Goal: Use online tool/utility: Utilize a website feature to perform a specific function

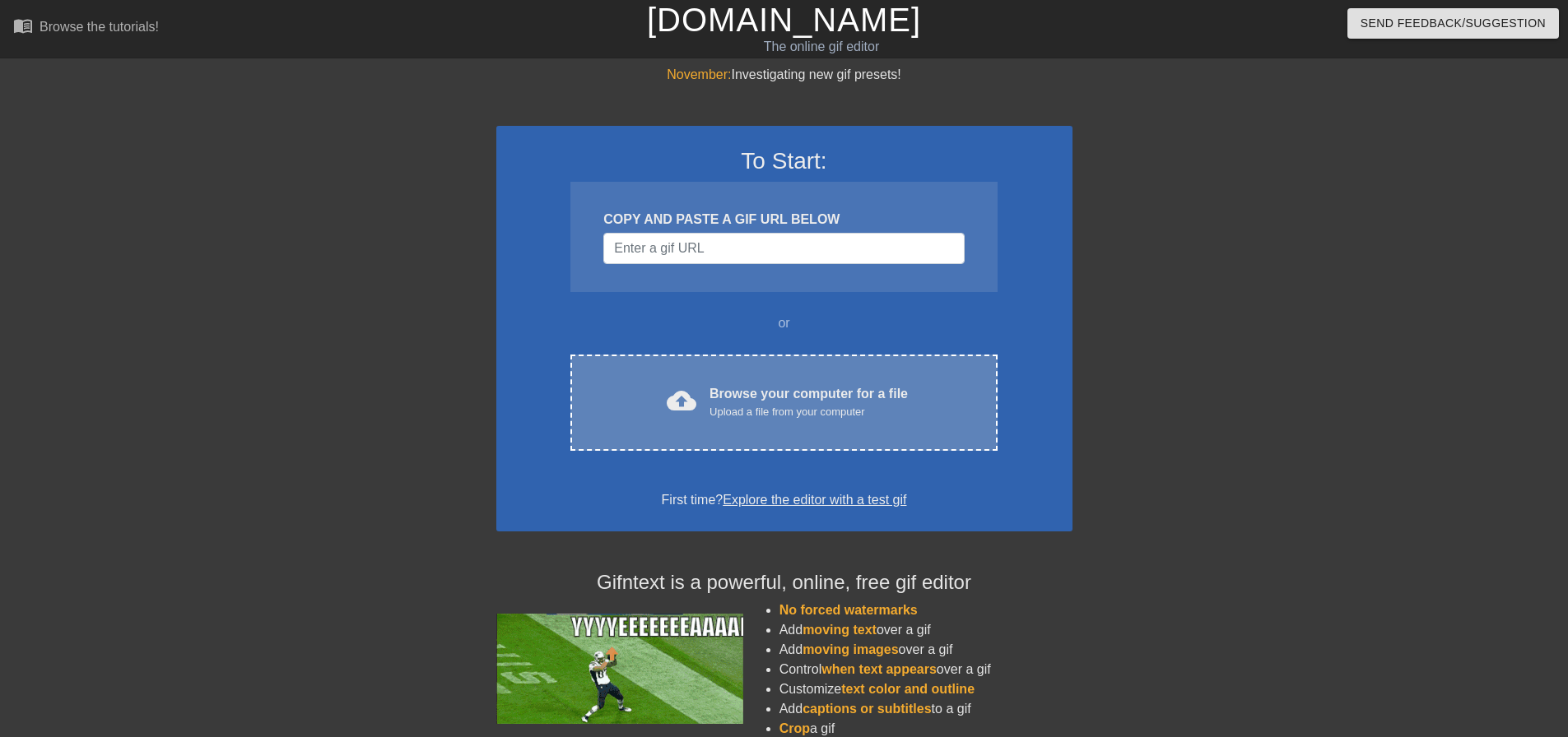
click at [720, 403] on div "Browse your computer for a file Upload a file from your computer" at bounding box center [808, 402] width 198 height 36
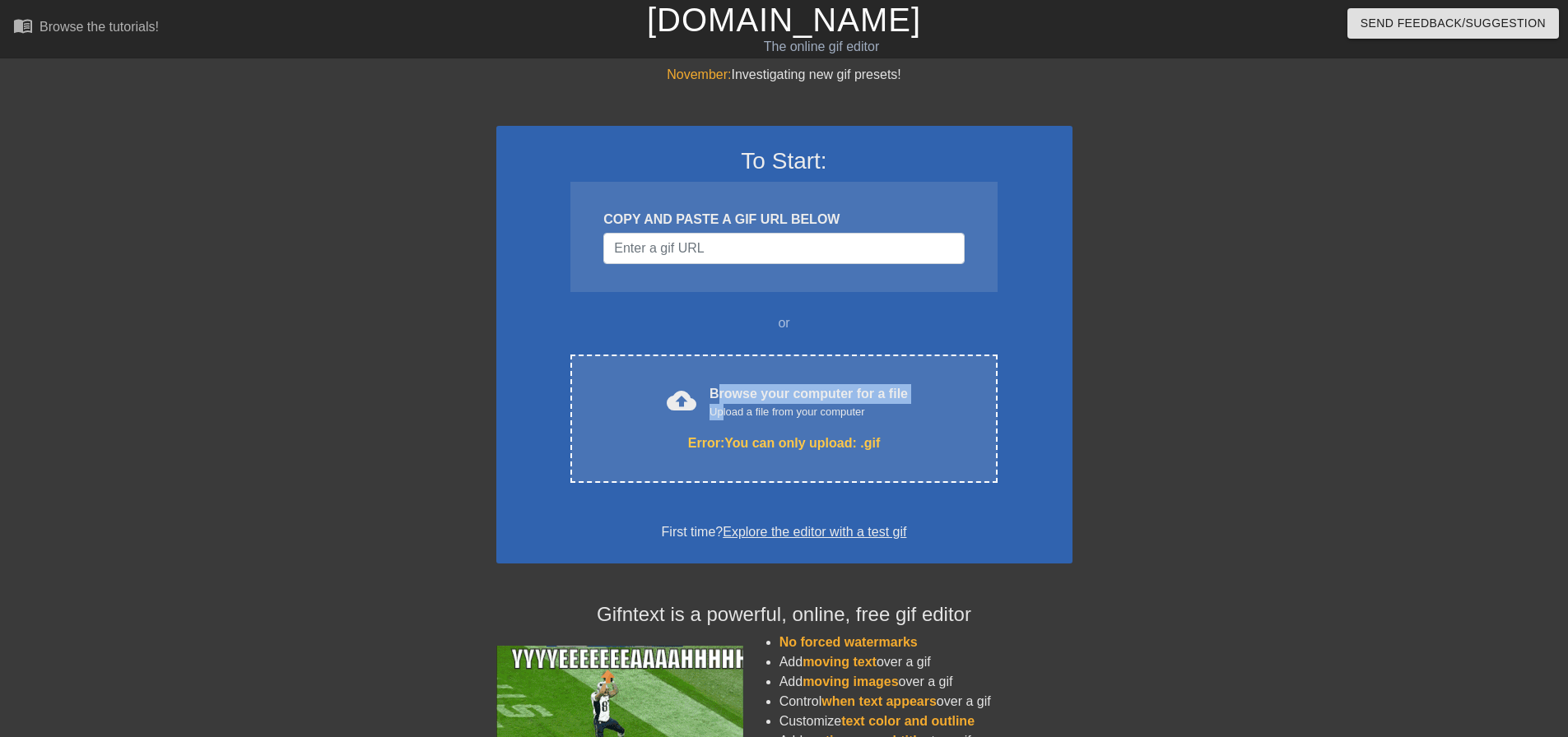
click at [709, 420] on div at bounding box center [709, 420] width 0 height 0
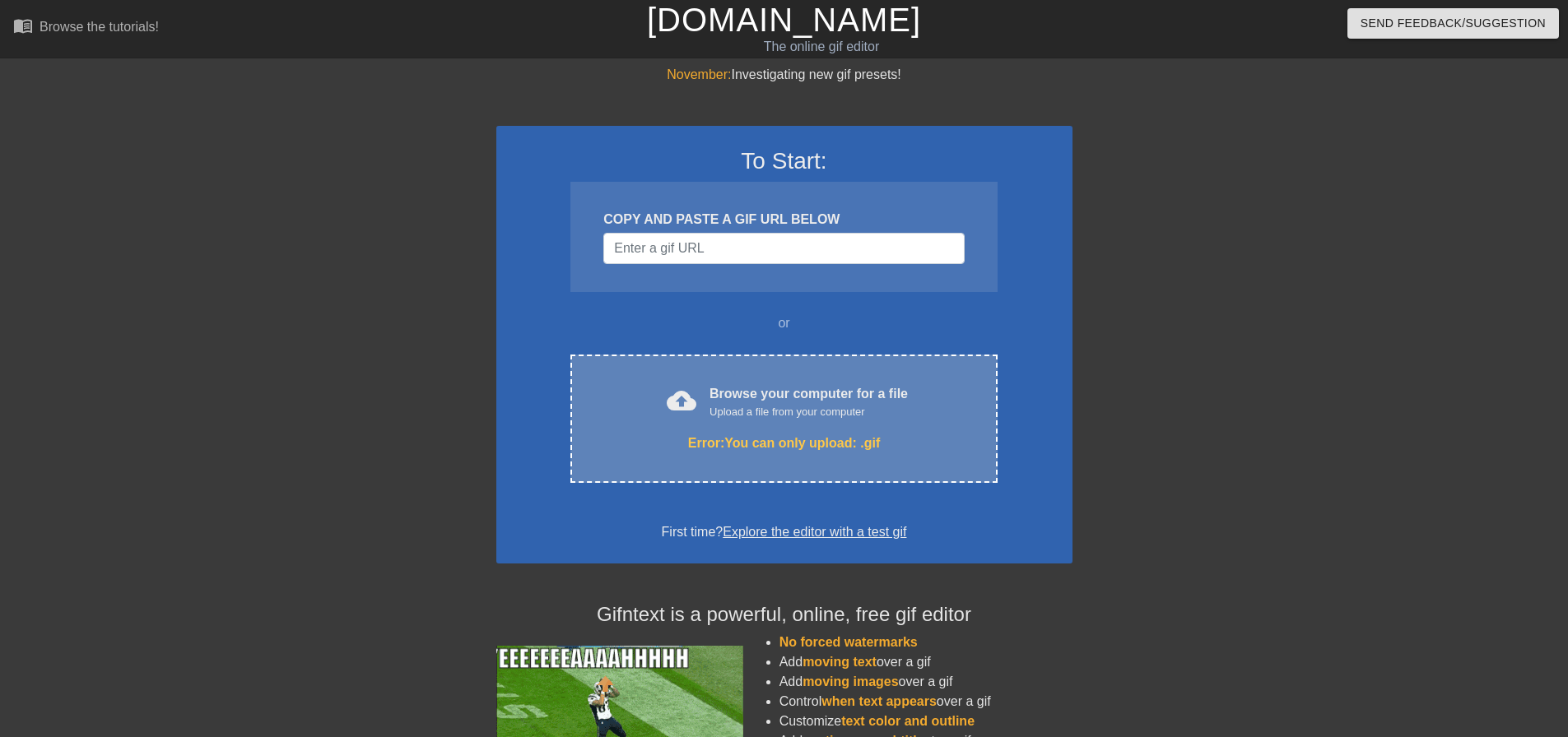
click at [717, 422] on div "cloud_upload Browse your computer for a file Upload a file from your computer E…" at bounding box center [784, 419] width 427 height 128
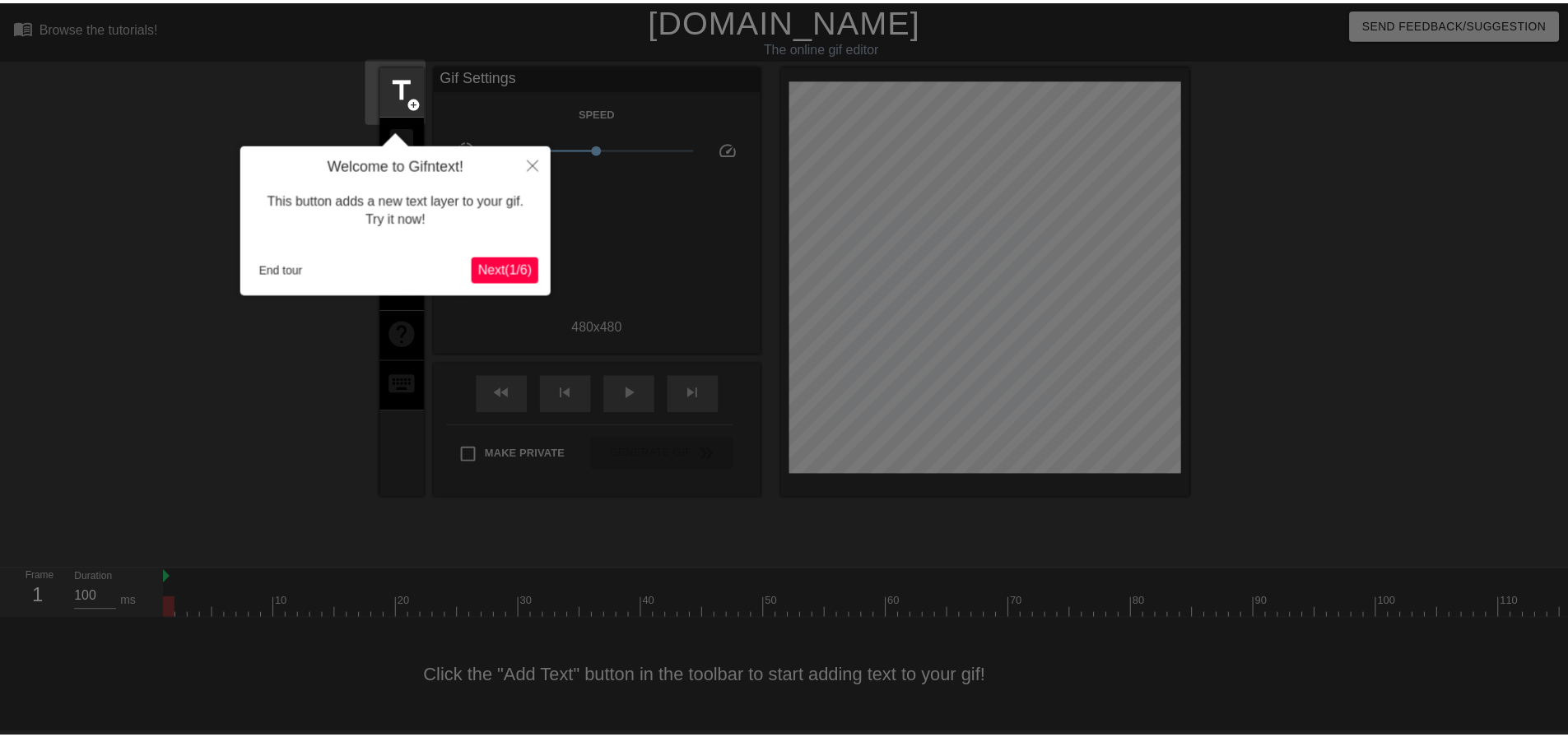
scroll to position [9, 0]
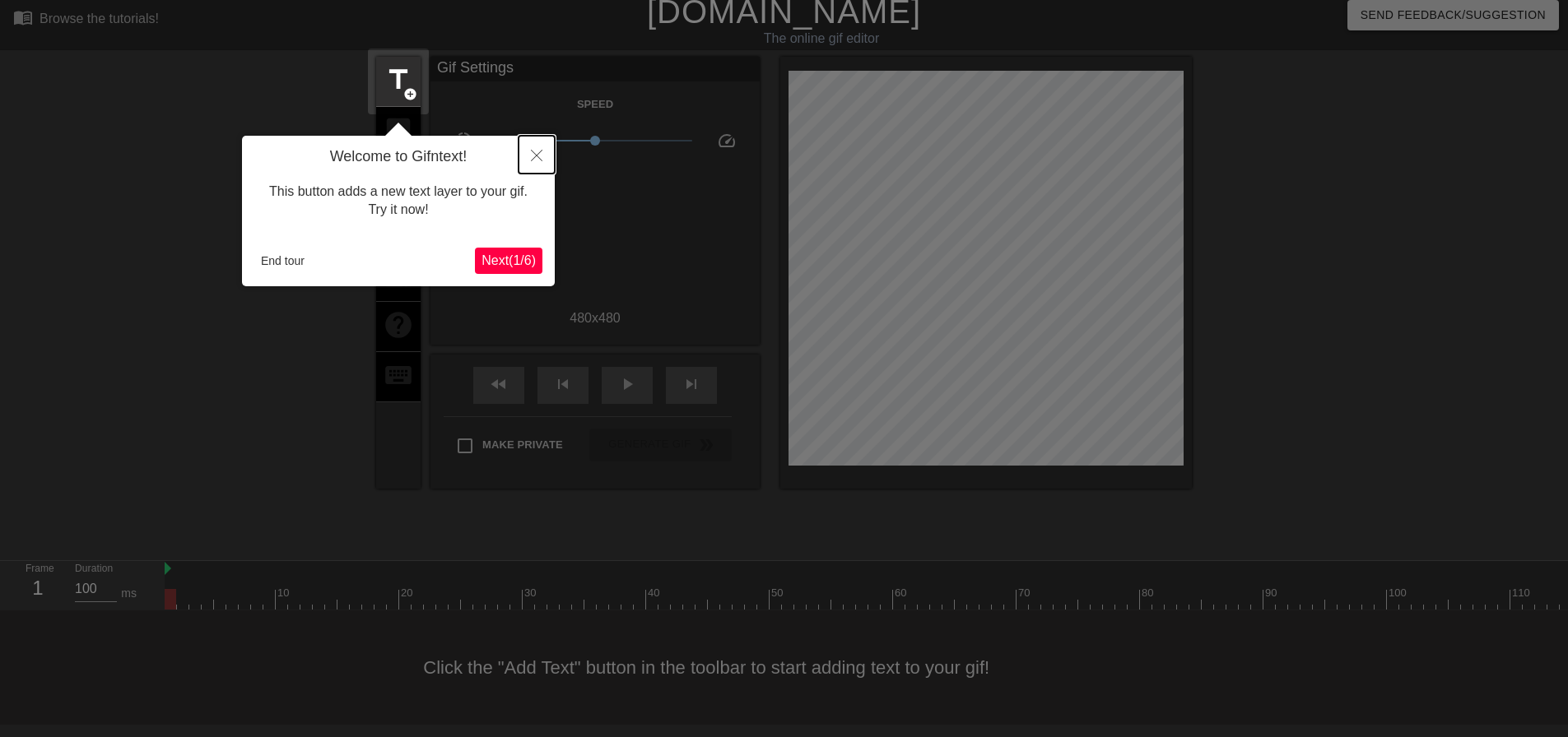
click at [538, 155] on icon "Close" at bounding box center [537, 156] width 12 height 12
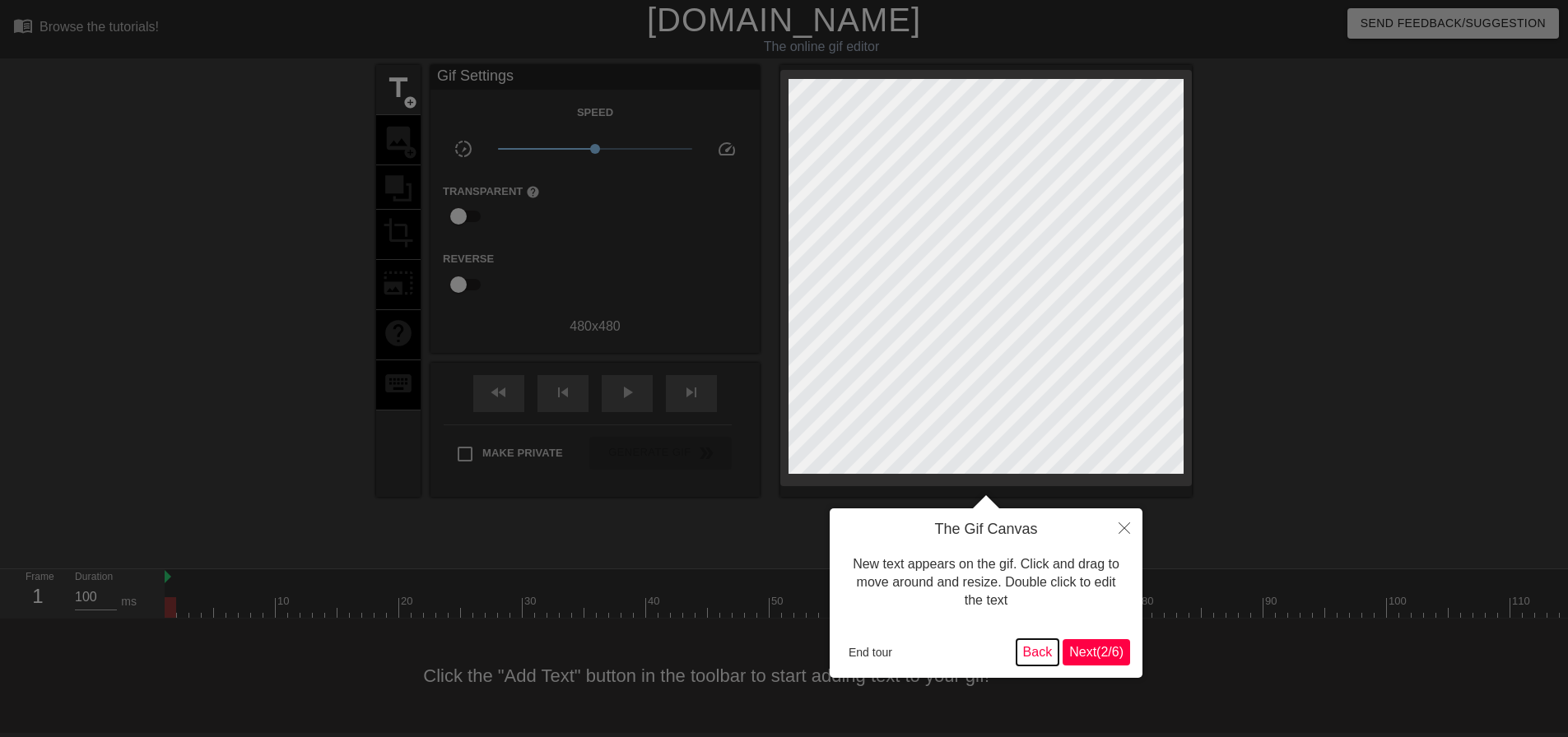
click at [1043, 659] on button "Back" at bounding box center [1038, 652] width 43 height 26
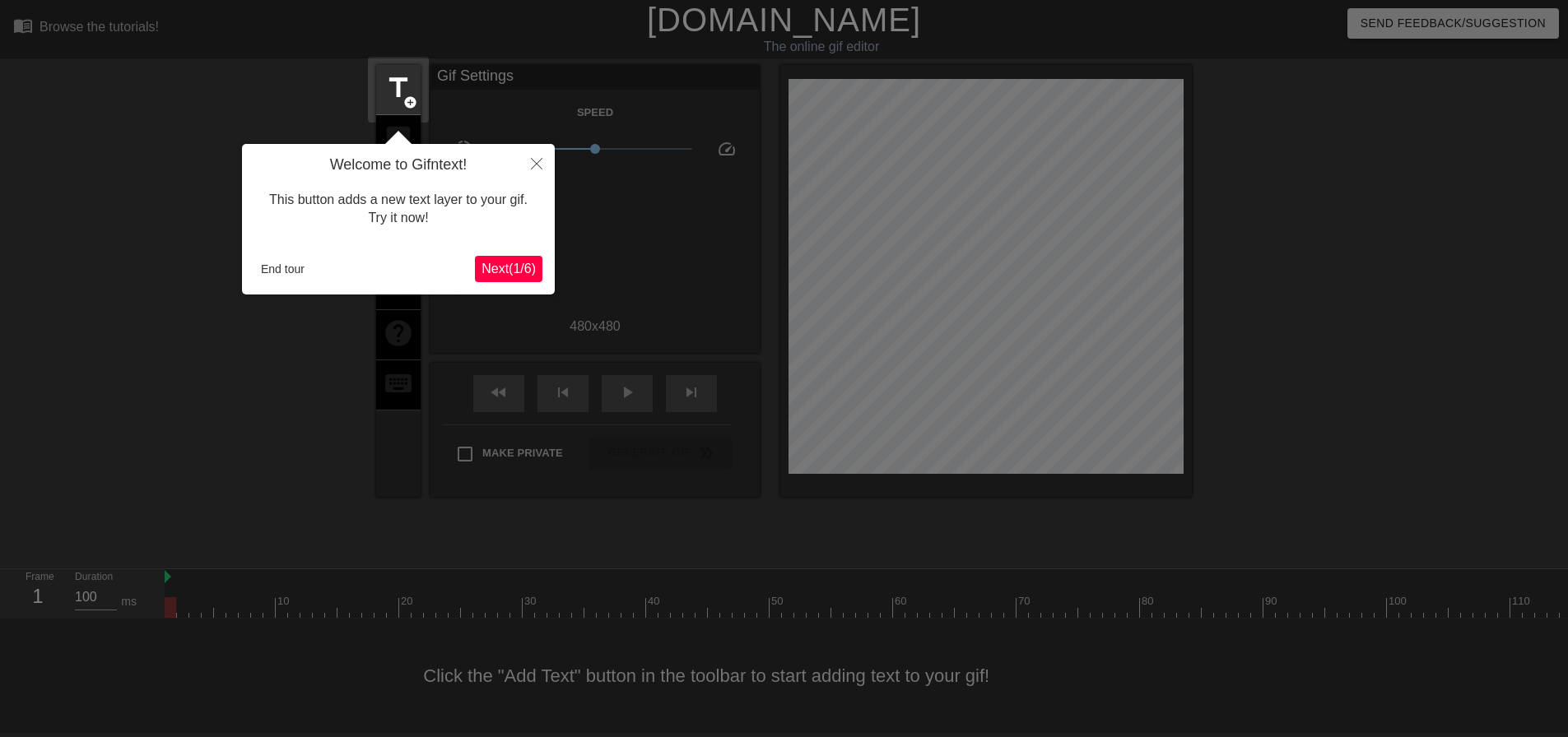
scroll to position [9, 0]
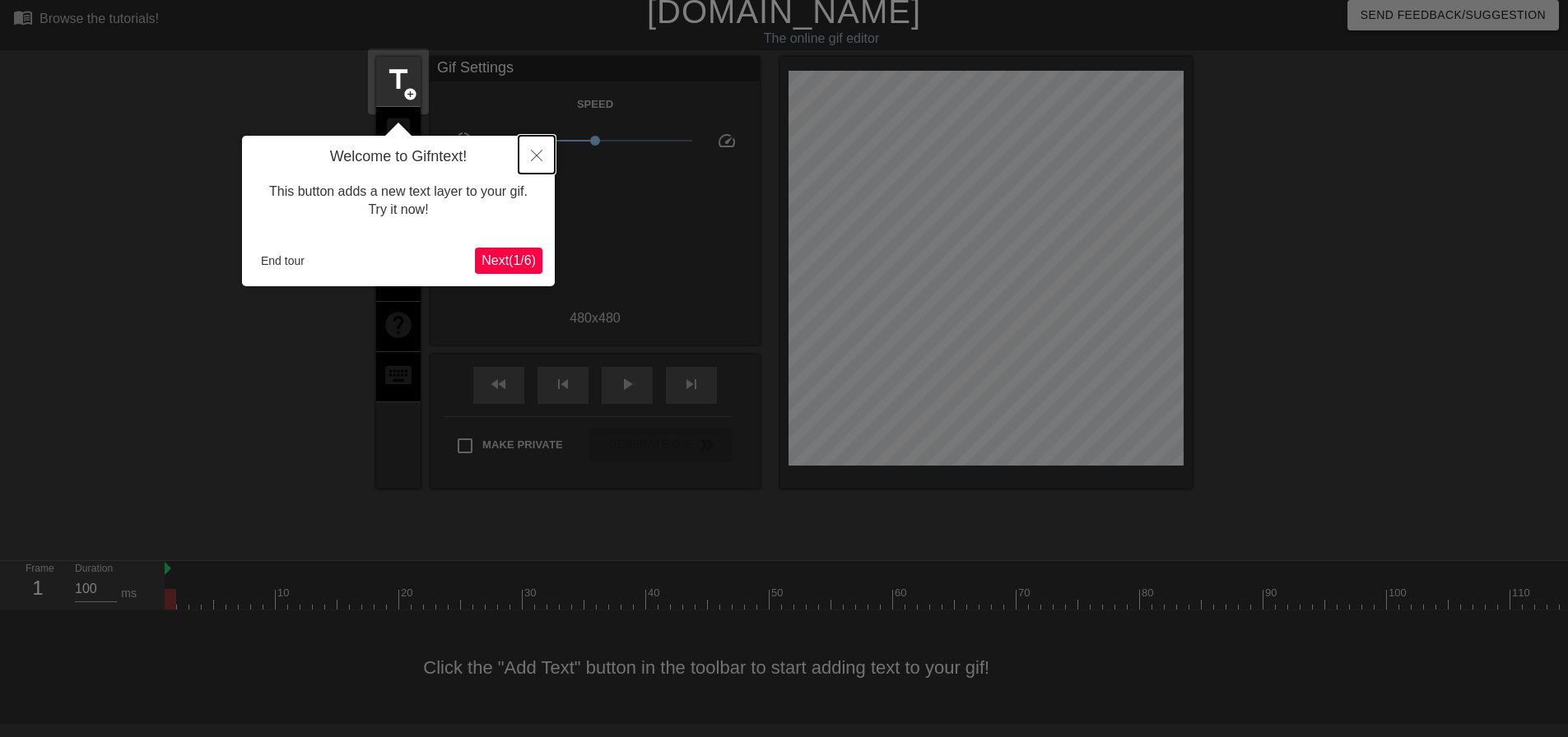
click at [538, 142] on button "Close" at bounding box center [537, 154] width 36 height 38
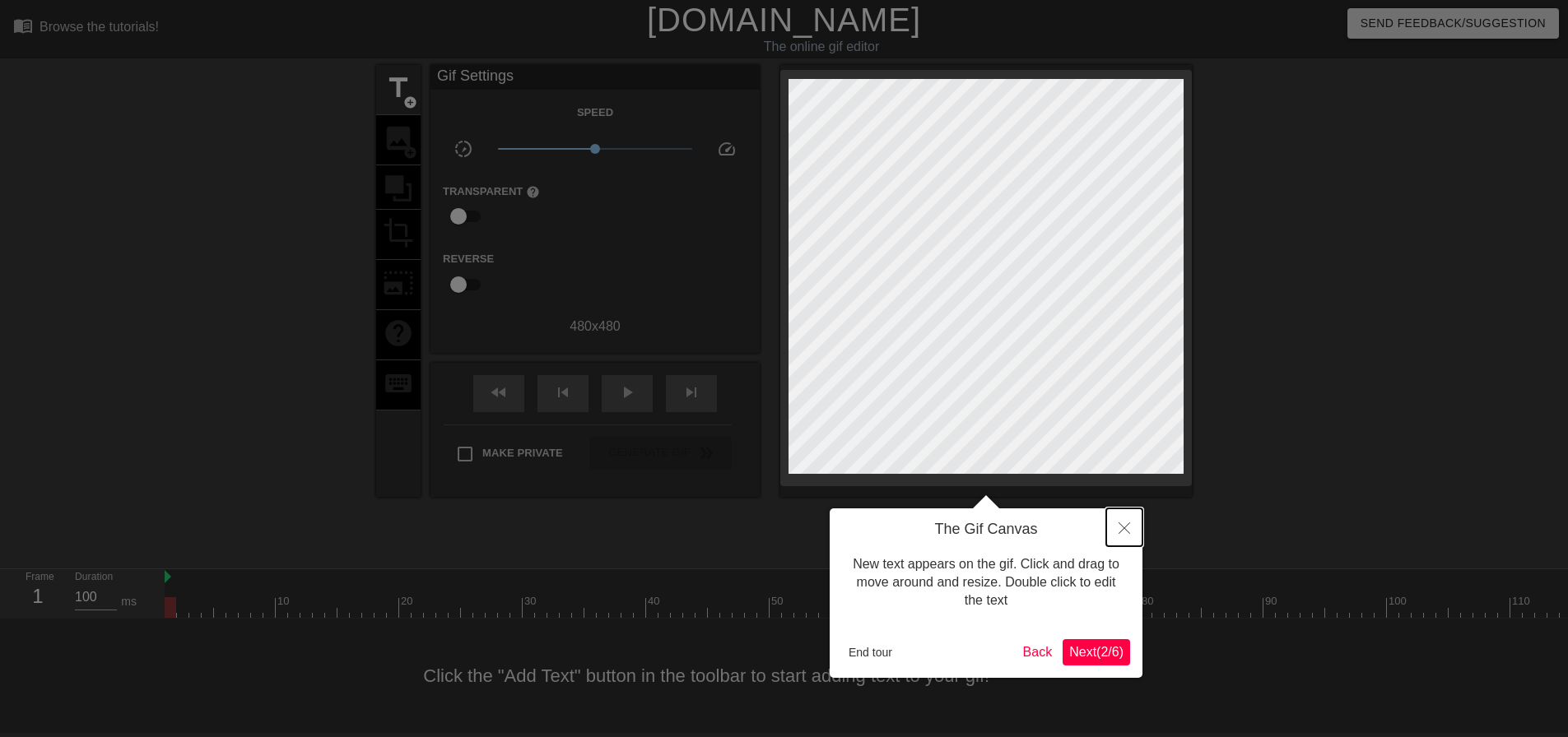
click at [1122, 524] on icon "Close" at bounding box center [1125, 528] width 12 height 12
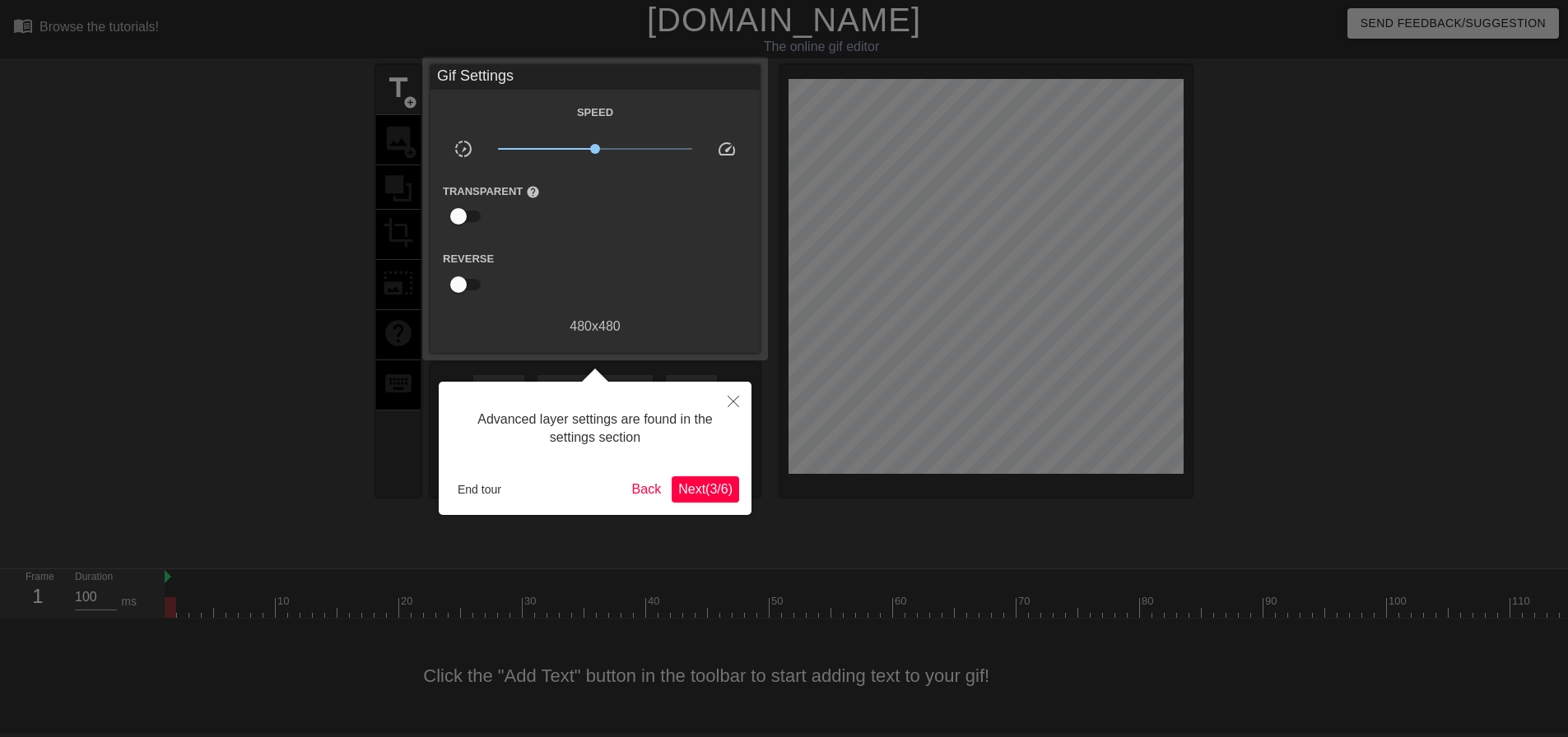
scroll to position [9, 0]
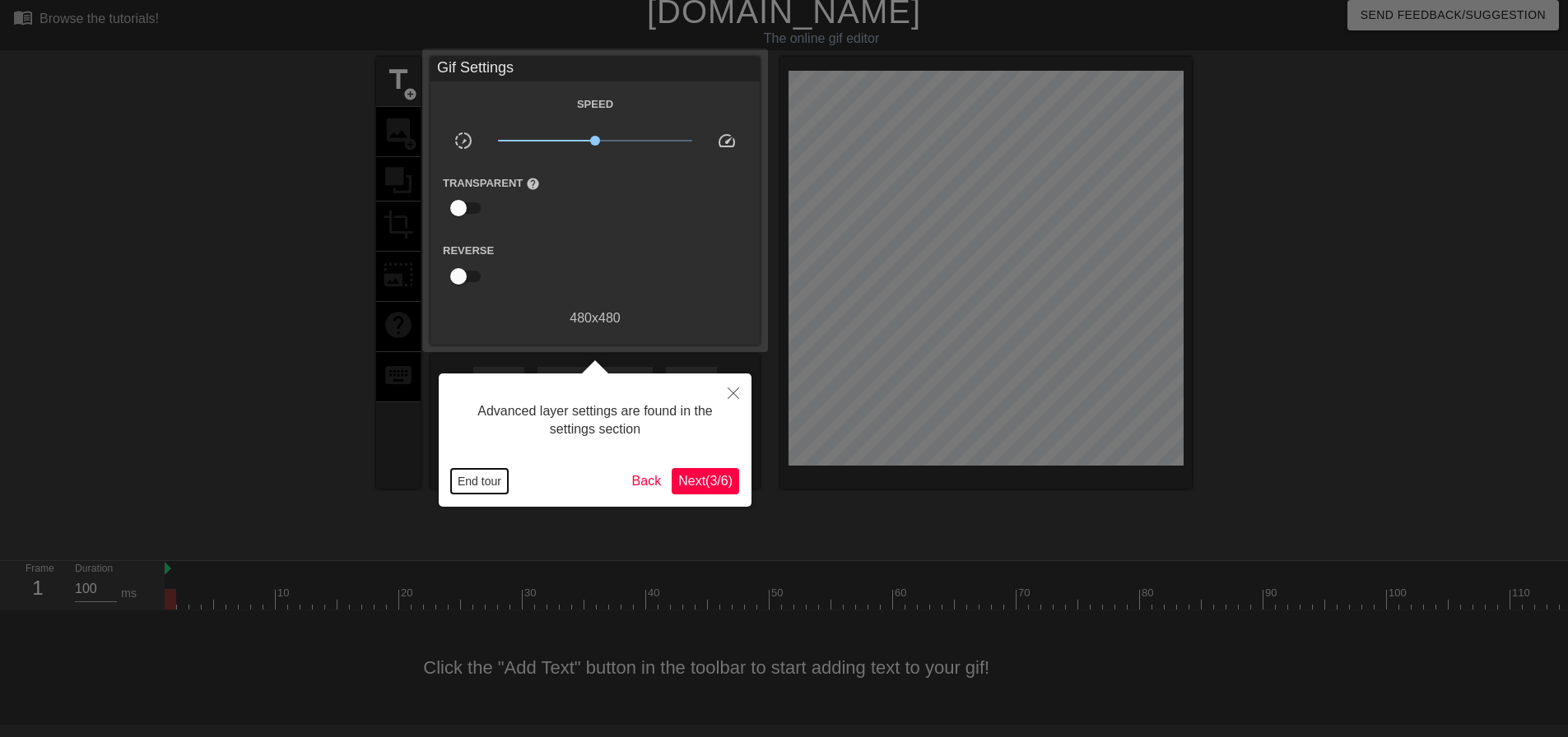
click at [503, 477] on button "End tour" at bounding box center [480, 481] width 57 height 25
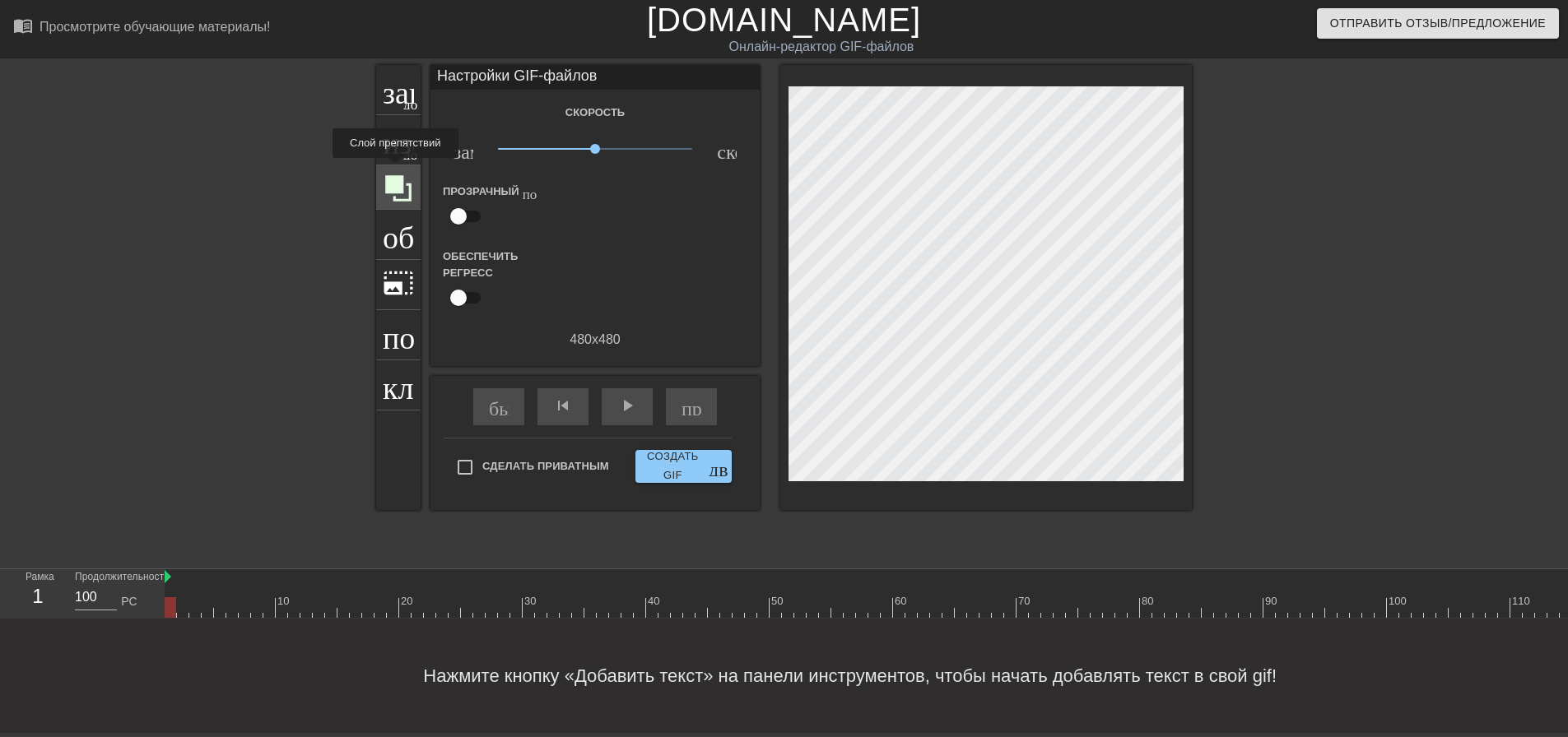
click at [394, 175] on icon at bounding box center [398, 188] width 26 height 26
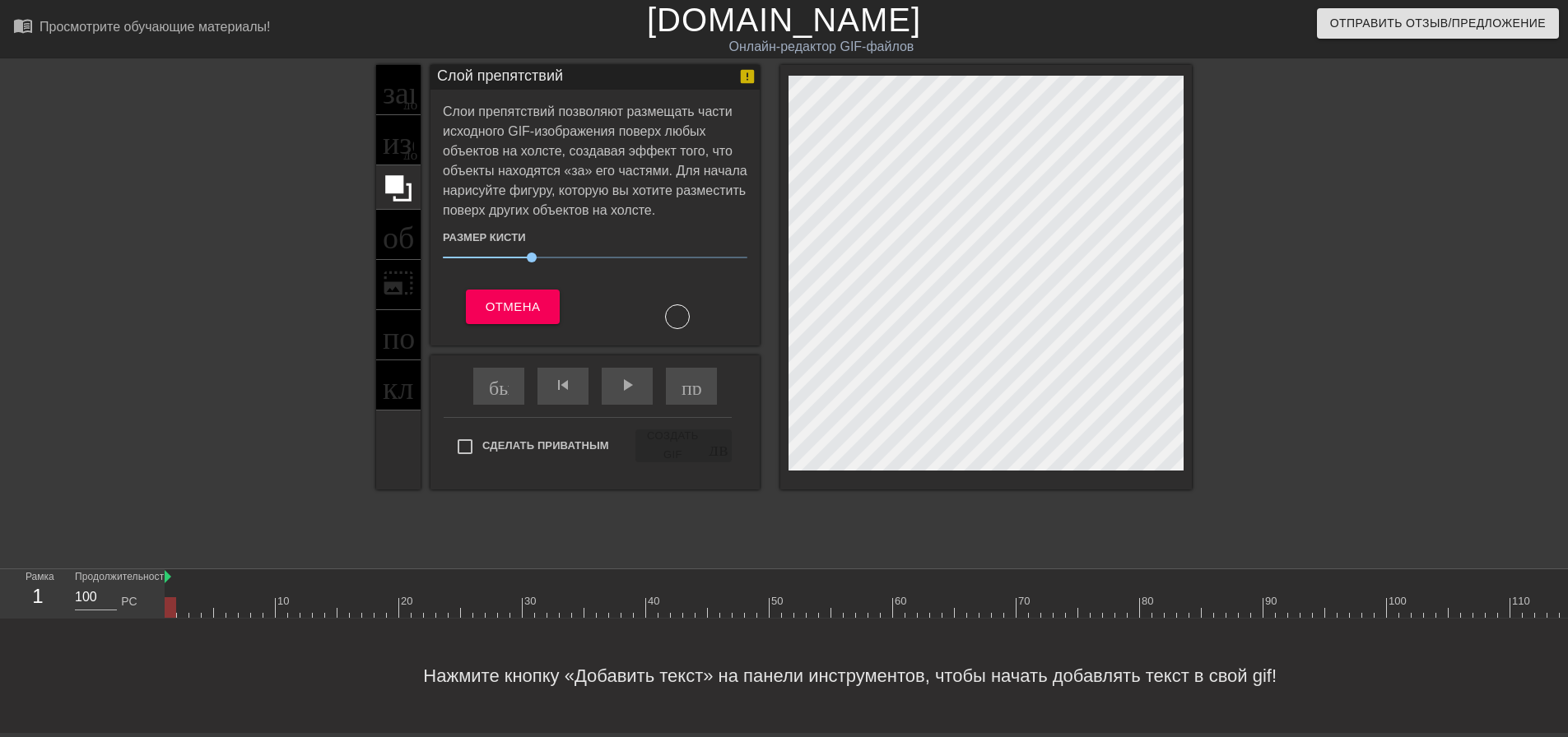
scroll to position [0, 0]
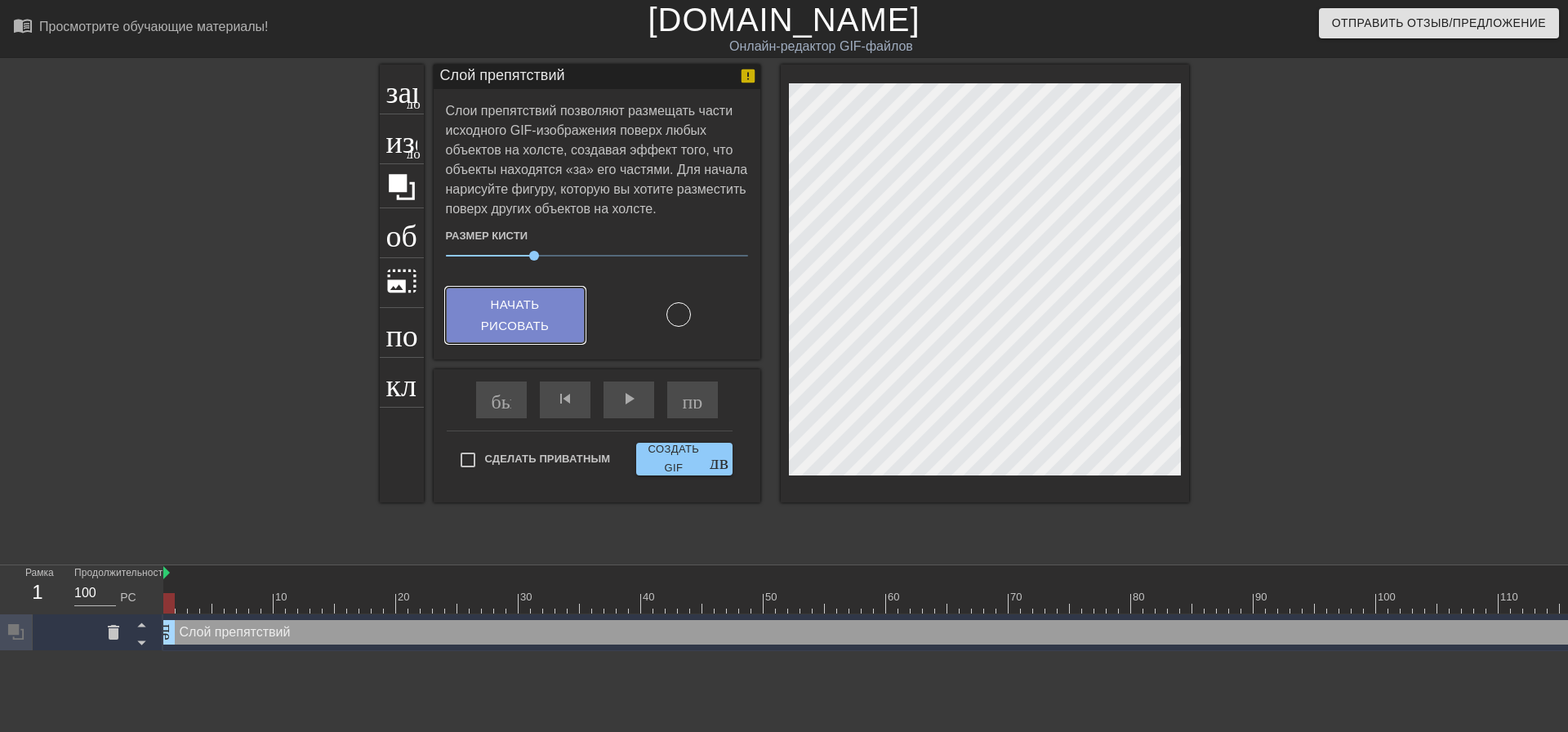
click at [545, 313] on font "Начать рисовать" at bounding box center [516, 315] width 100 height 43
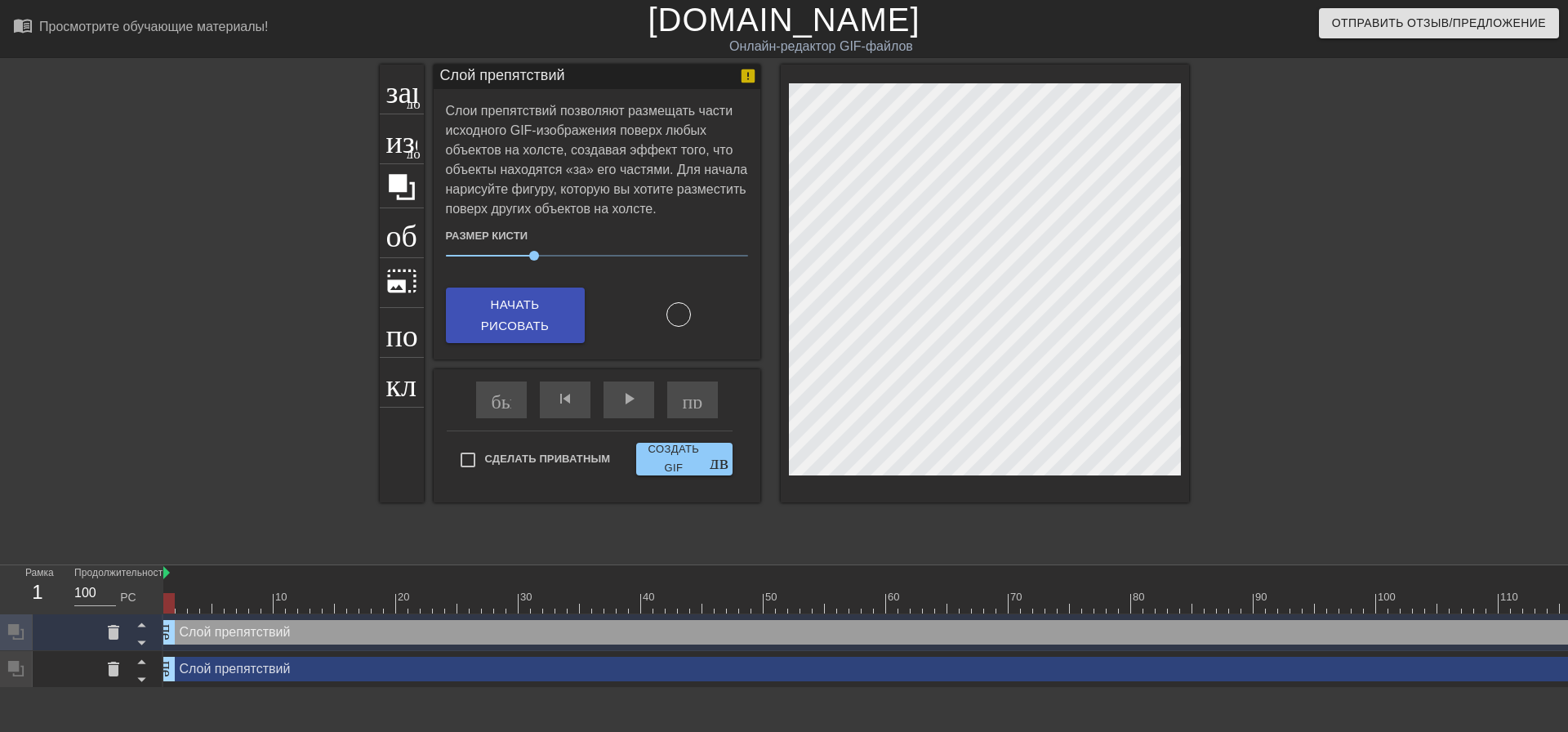
click at [689, 319] on div at bounding box center [678, 314] width 25 height 25
click at [684, 313] on div at bounding box center [678, 314] width 25 height 25
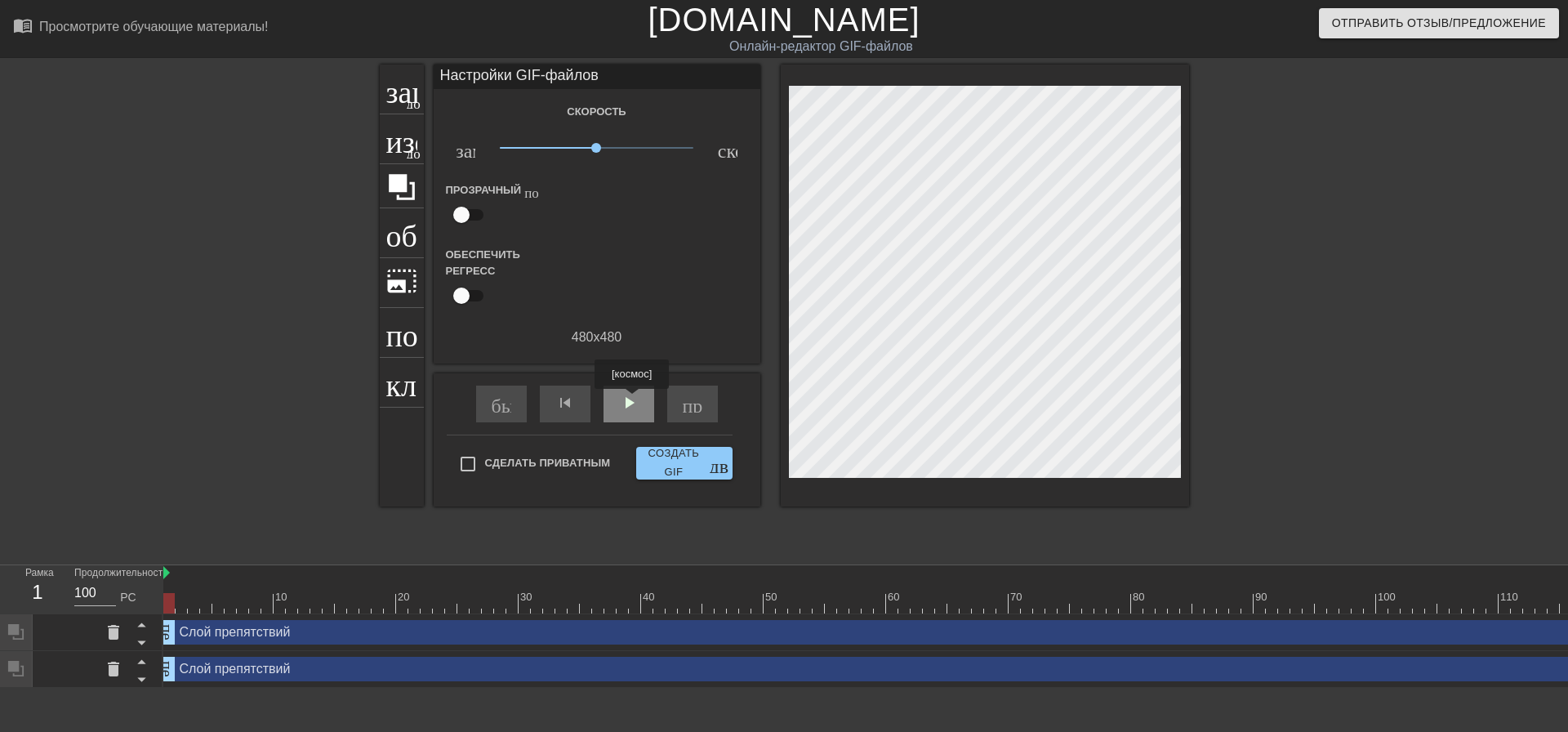
click at [627, 401] on font "play_arrow" at bounding box center [628, 402] width 19 height 19
click at [627, 401] on font "пауза" at bounding box center [641, 402] width 44 height 19
click at [409, 180] on icon at bounding box center [401, 187] width 31 height 31
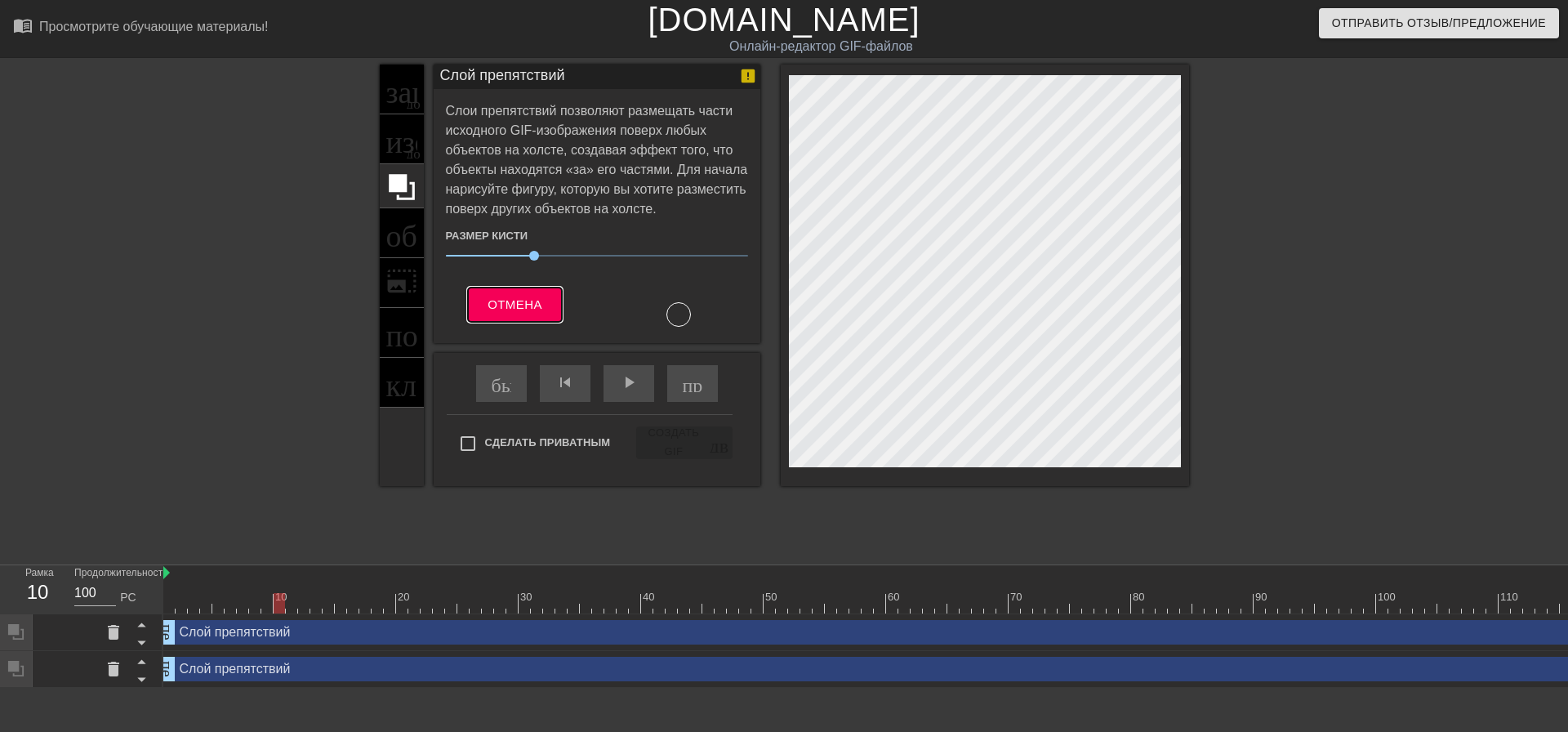
click at [505, 306] on font "Отмена" at bounding box center [515, 304] width 55 height 14
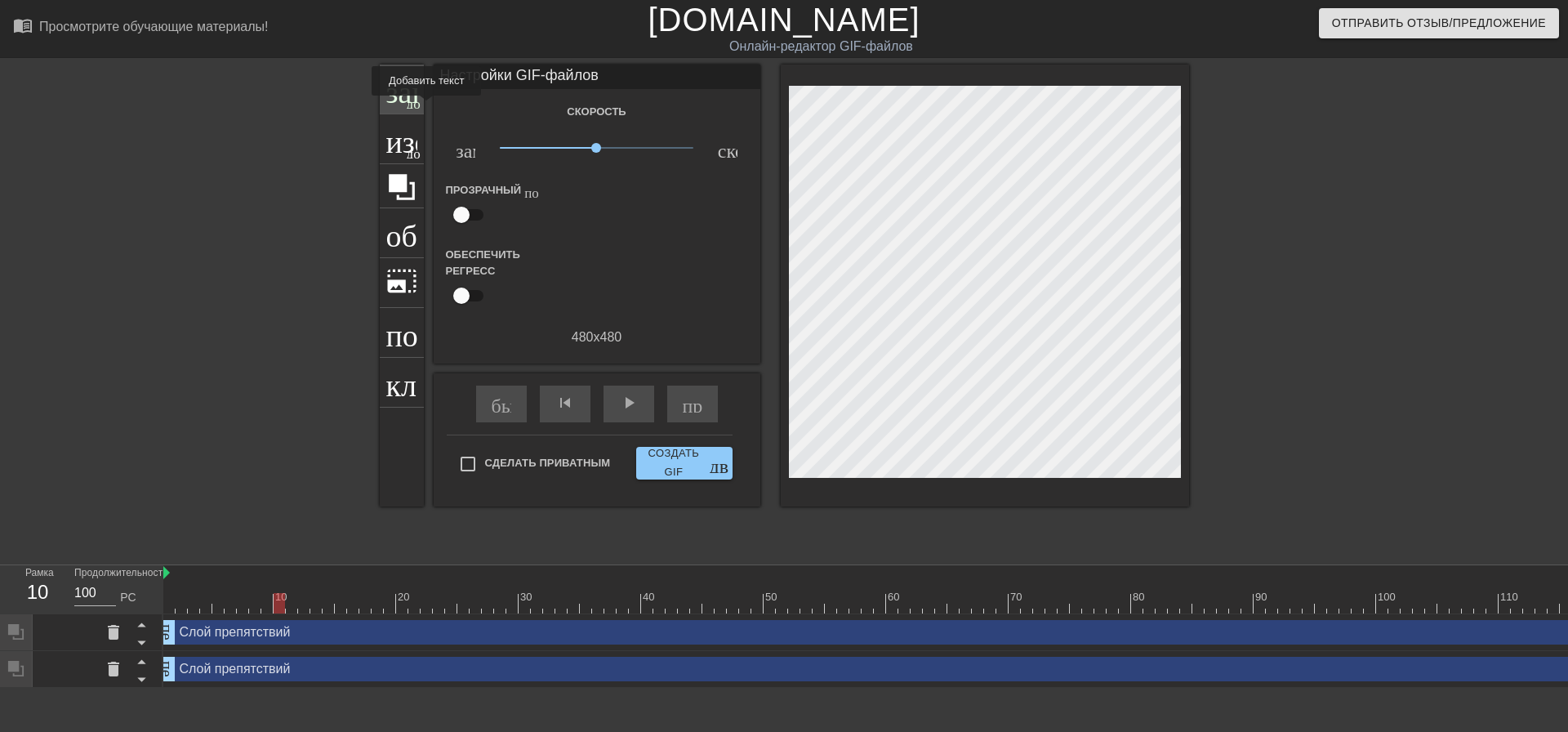
click at [408, 107] on font "добавить_круг" at bounding box center [453, 102] width 94 height 14
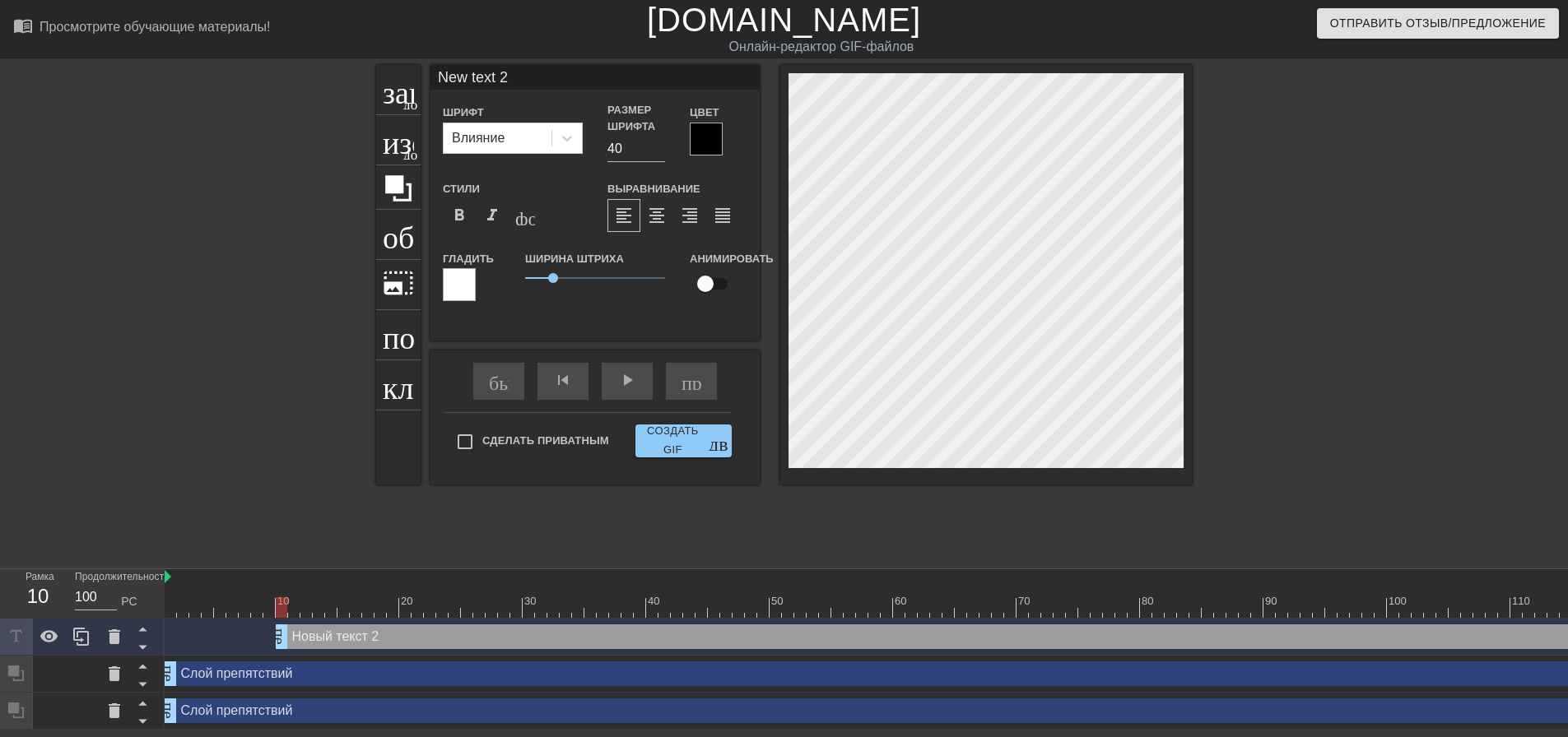
click at [1090, 475] on div at bounding box center [986, 275] width 411 height 420
paste textarea "After Dark"
type input "NeAfter Darkw text 2"
type textarea "NeAfter Darkw text 2"
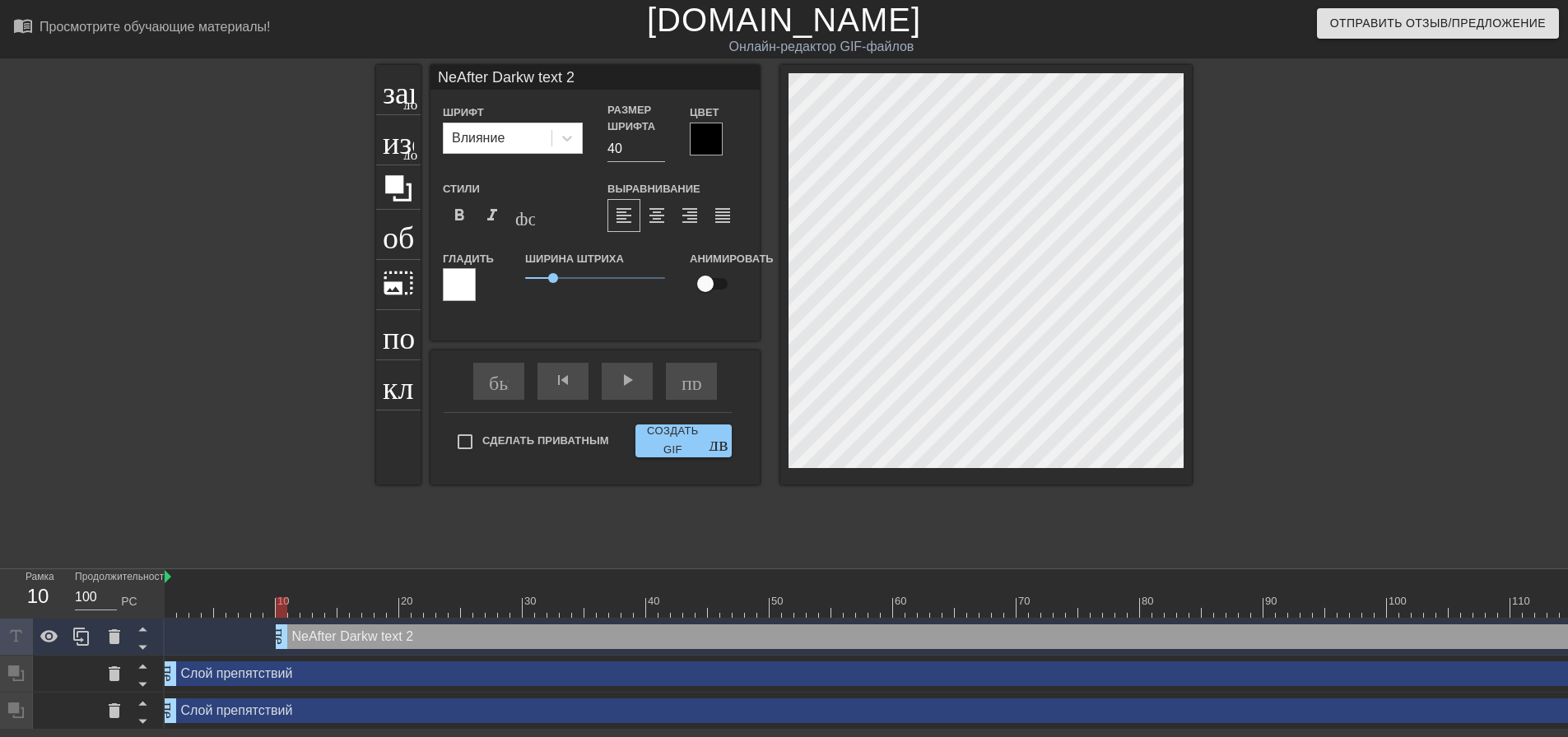
scroll to position [2, 6]
type input "New text 2"
type textarea "New text 2"
type input "Ne text 2"
type textarea "Ne text 2"
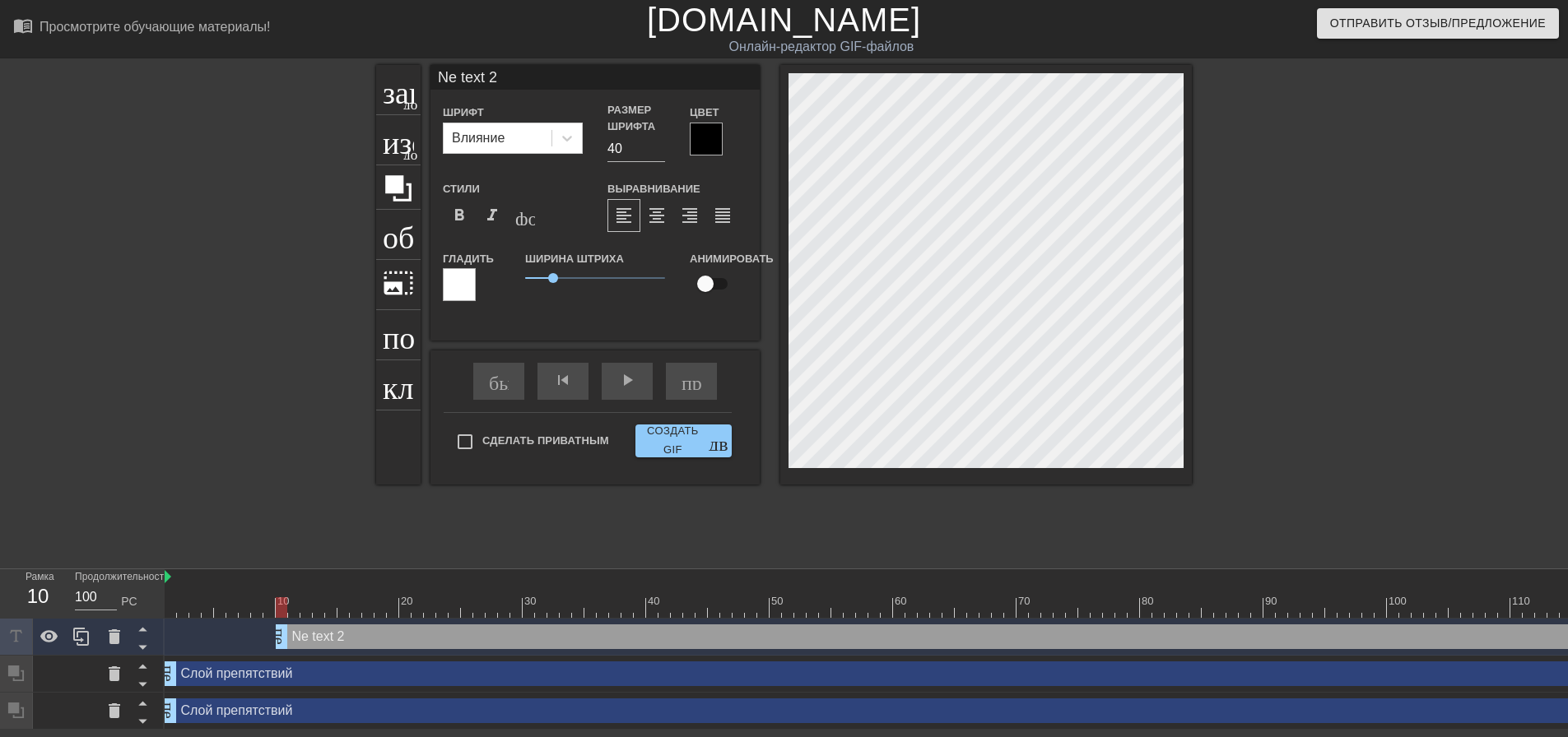
type input "Netext 2"
type textarea "Netext 2"
type input "Neext 2"
type textarea "Neext 2"
type input "Next 2"
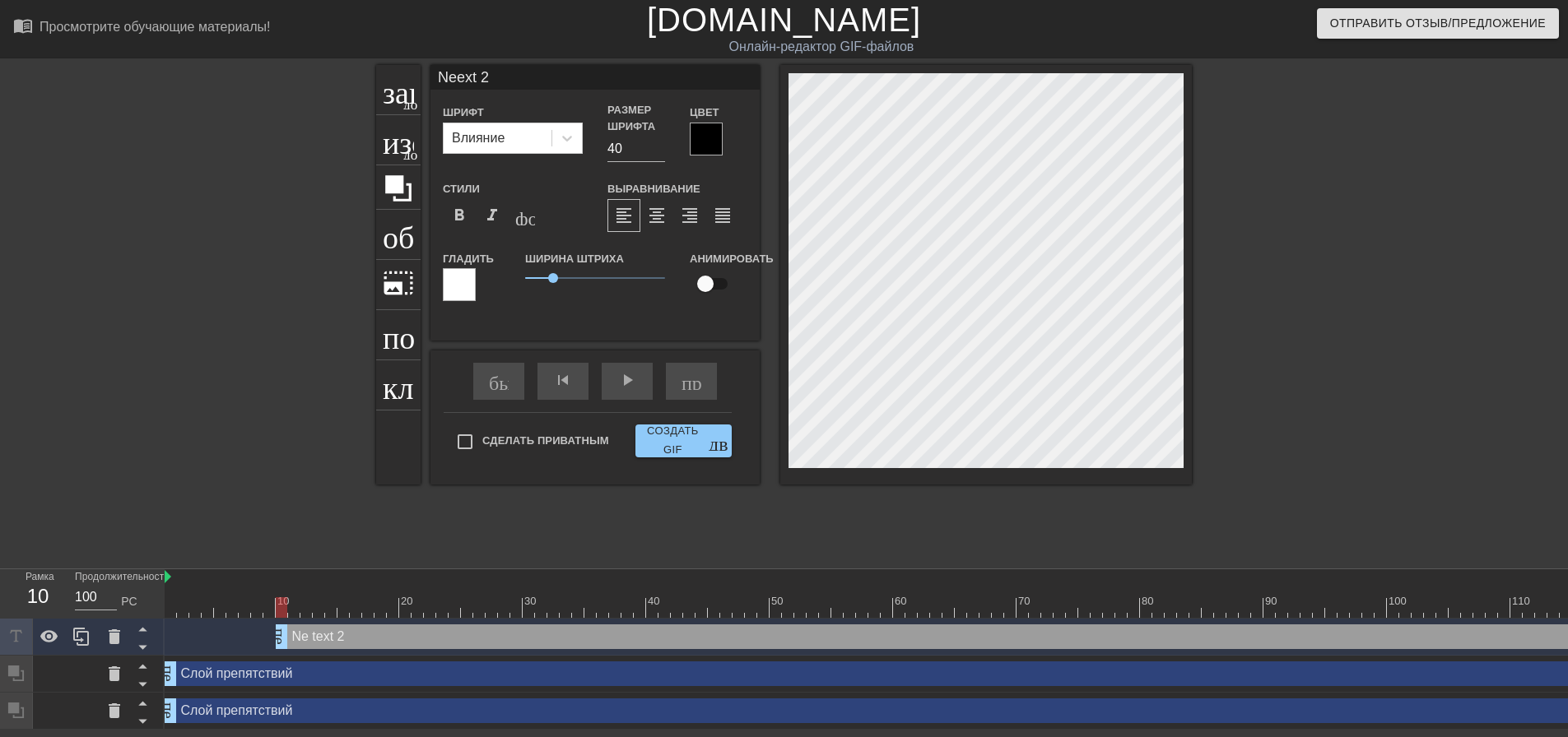
type textarea "Next 2"
type input "Net 2"
type textarea "Net 2"
type input "Ne 2"
type textarea "Ne 2"
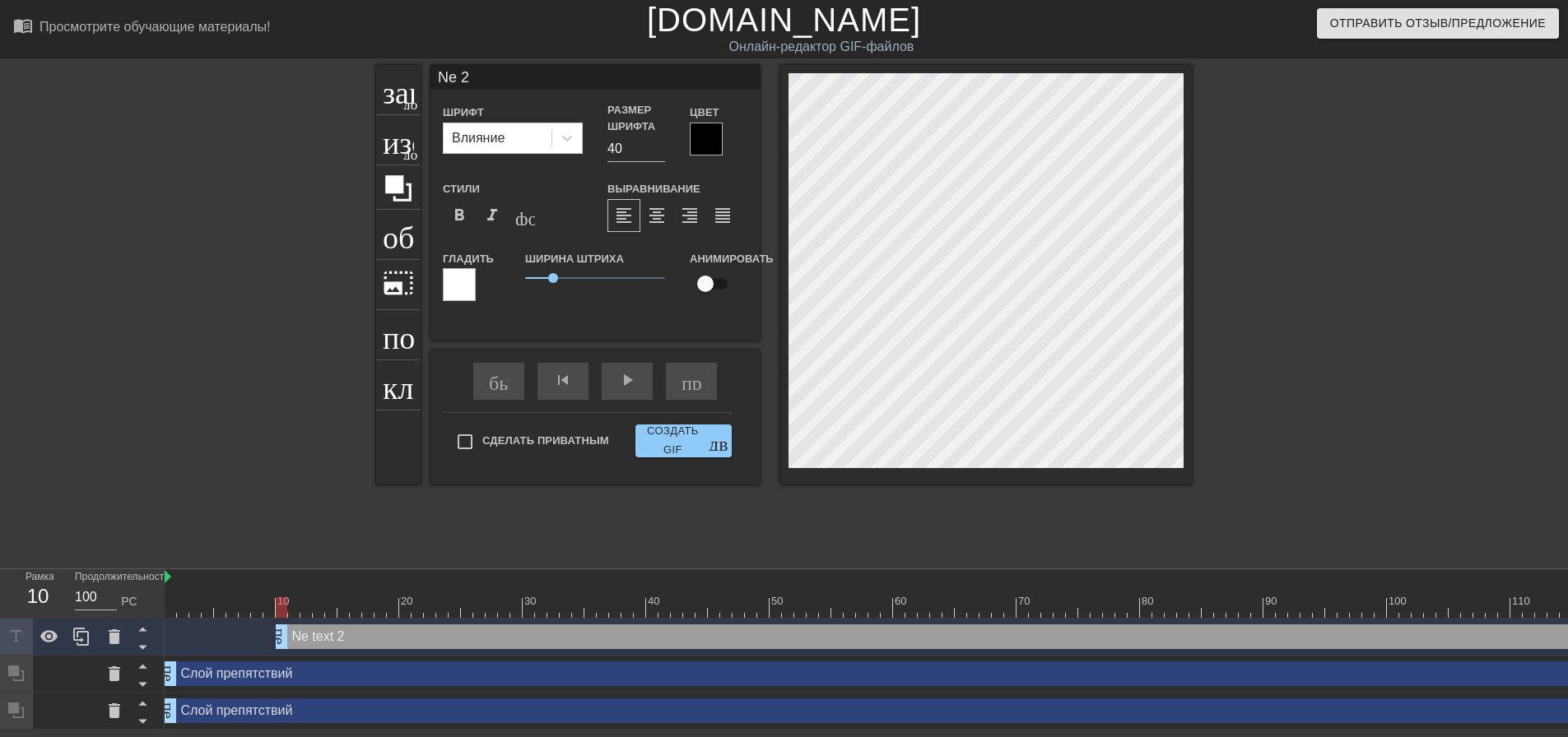
type input "Ne2"
type textarea "Ne2"
type input "Ne"
type textarea "Ne"
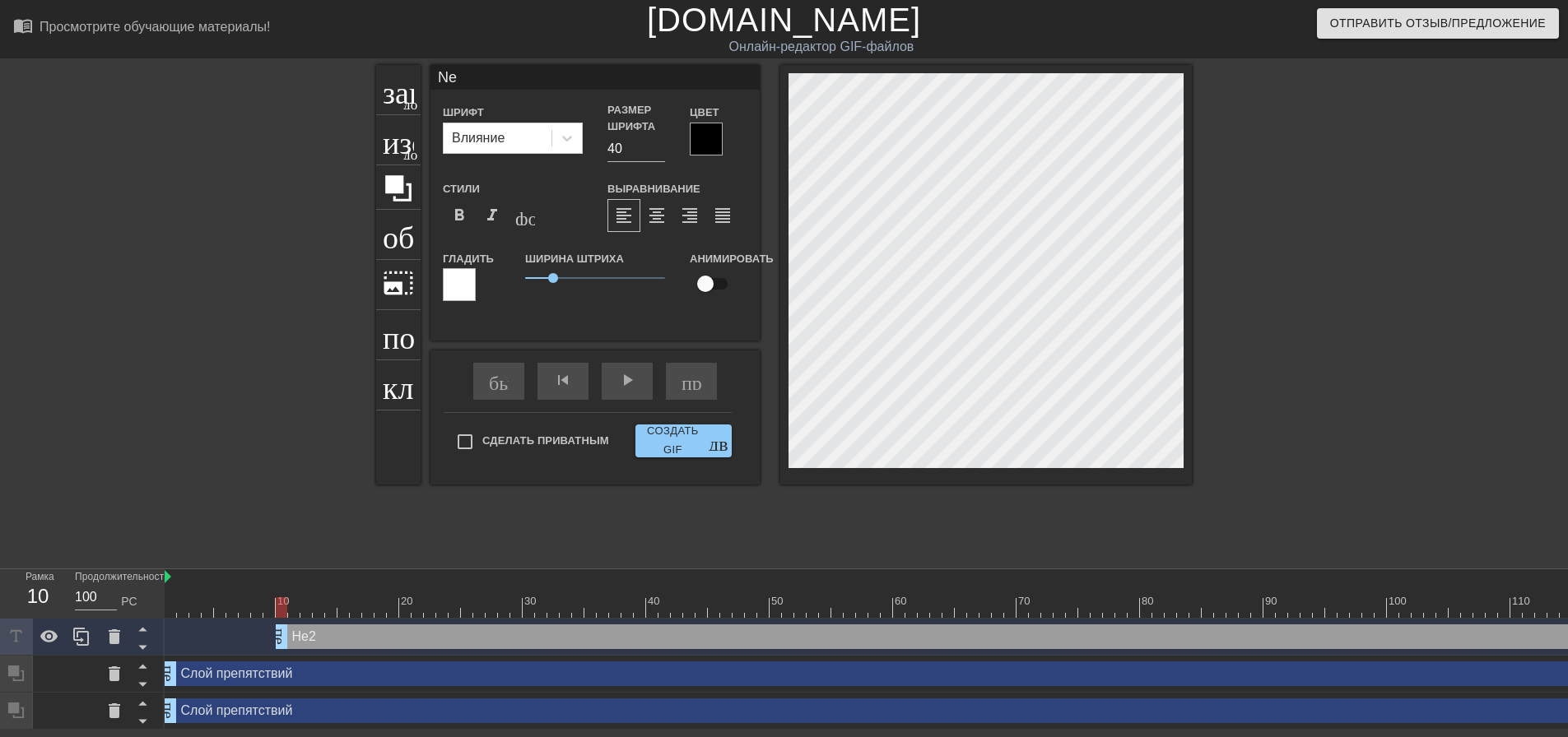
type input "N"
type textarea "N"
paste textarea "After Dark"
type input "After Dark"
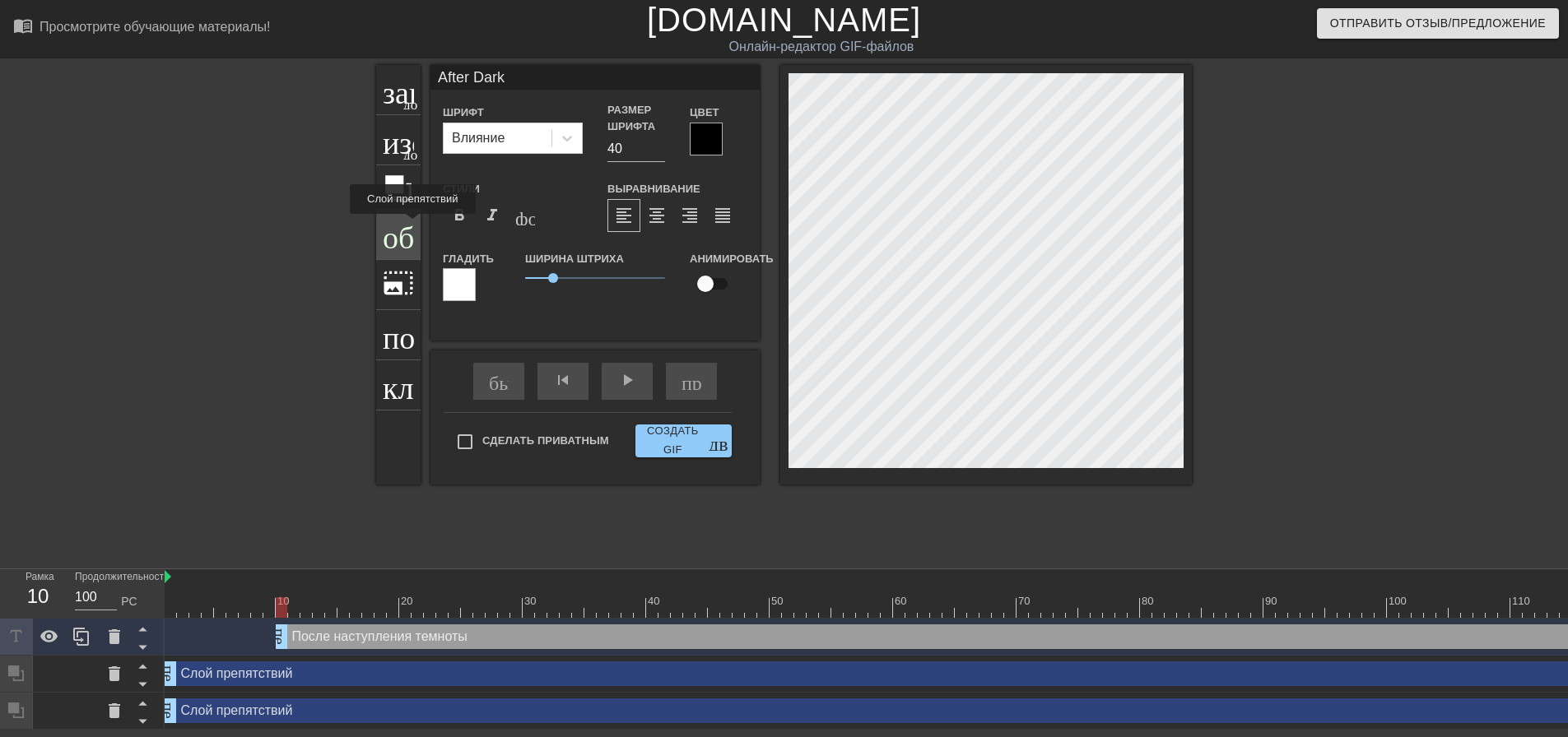
type textarea "After Dark"
click at [411, 225] on font "обрезать" at bounding box center [440, 233] width 115 height 32
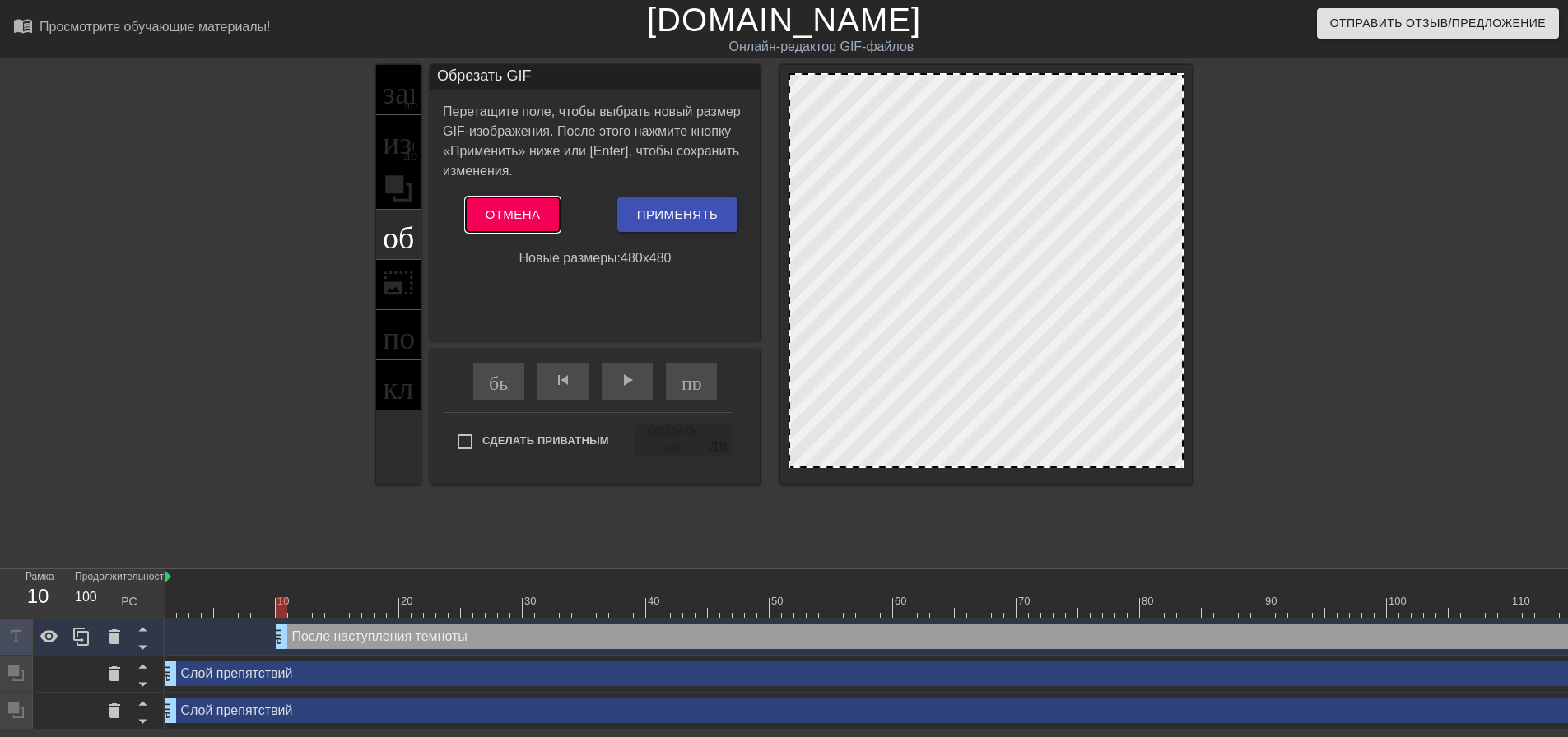
click at [516, 208] on font "Отмена" at bounding box center [513, 214] width 55 height 14
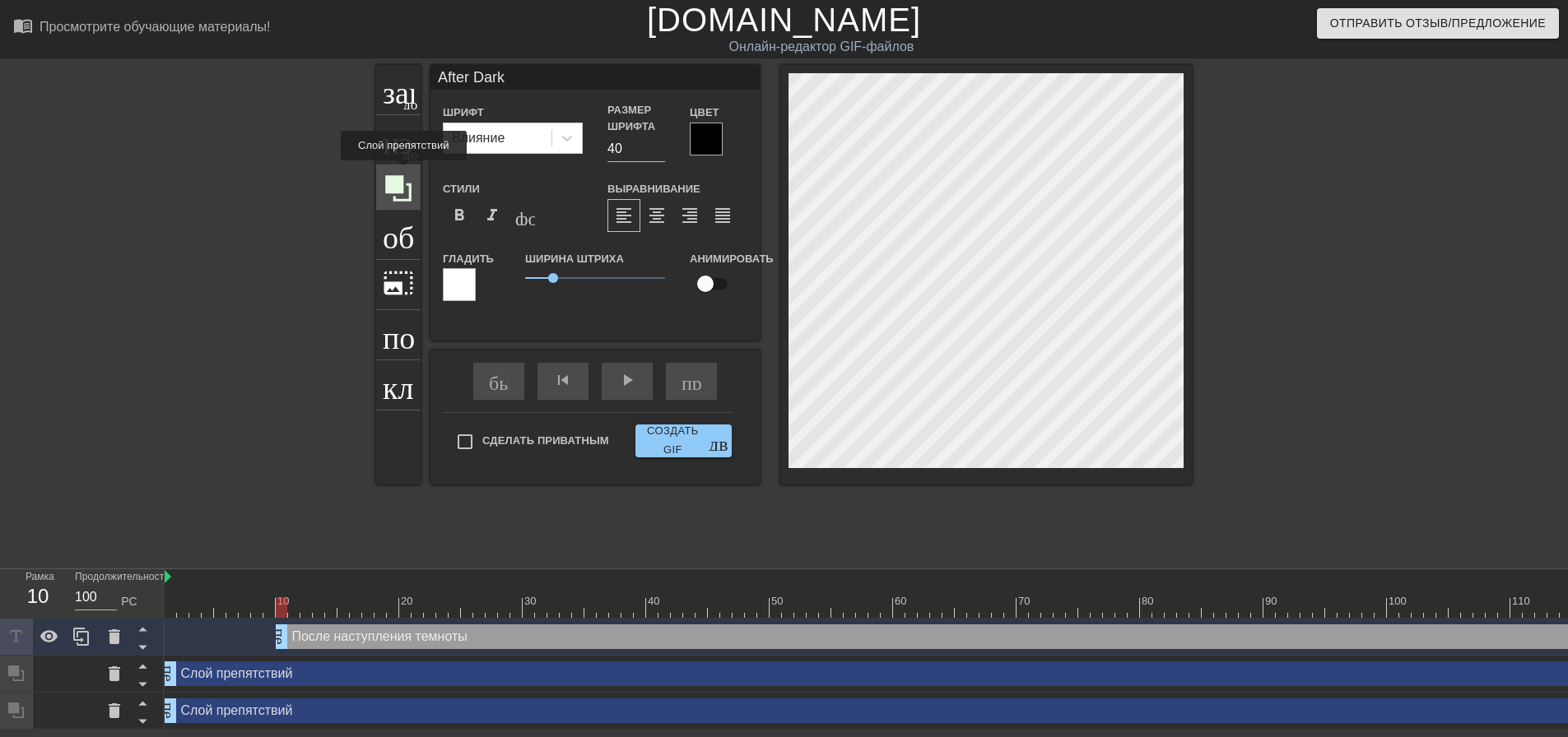
click at [403, 173] on icon at bounding box center [398, 189] width 32 height 32
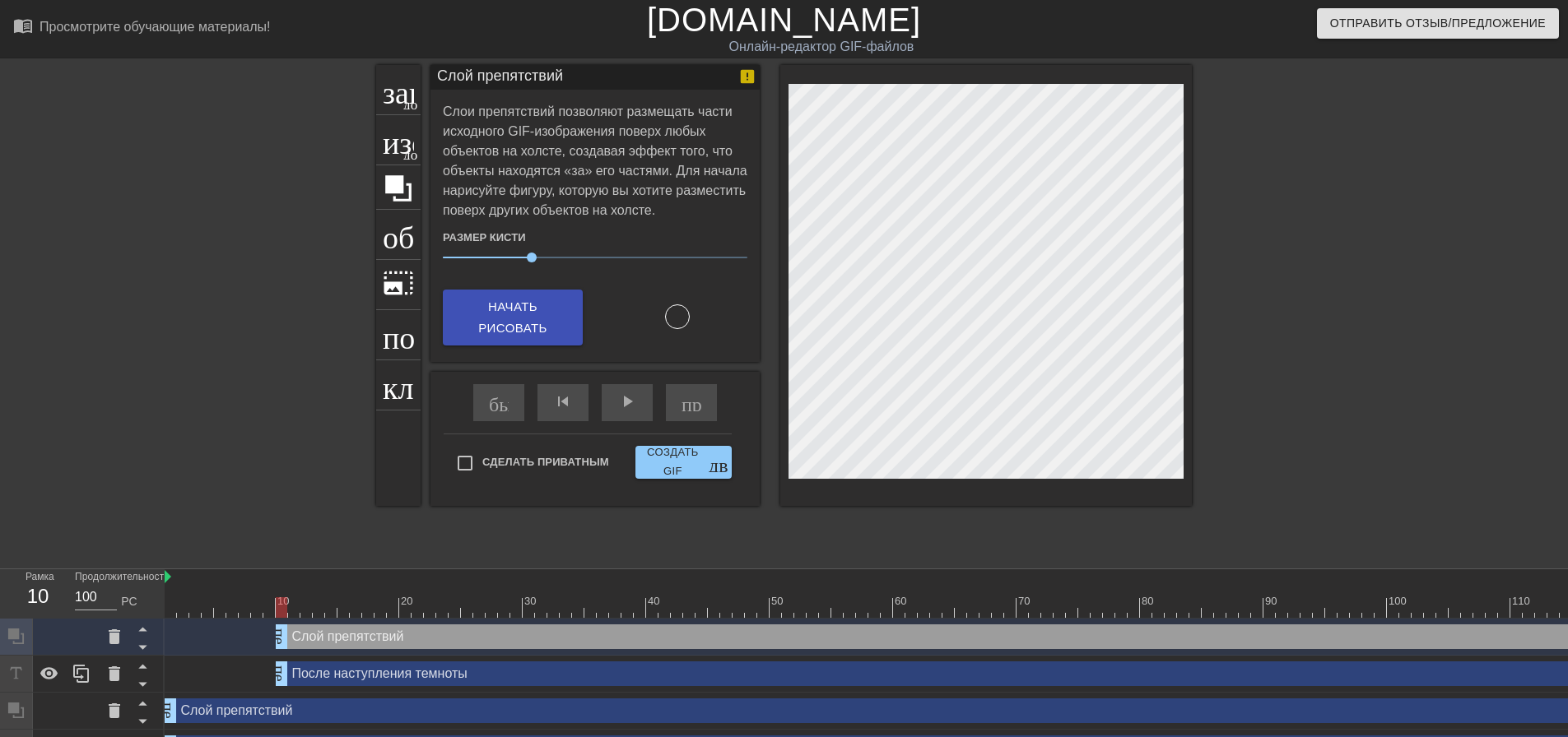
click at [643, 342] on div at bounding box center [677, 321] width 165 height 50
click at [678, 305] on div at bounding box center [677, 316] width 25 height 25
click at [678, 315] on div at bounding box center [677, 316] width 25 height 25
drag, startPoint x: 531, startPoint y: 259, endPoint x: 510, endPoint y: 291, distance: 38.3
click at [510, 291] on div "Размер кисти 23 Начать рисовать" at bounding box center [595, 282] width 305 height 125
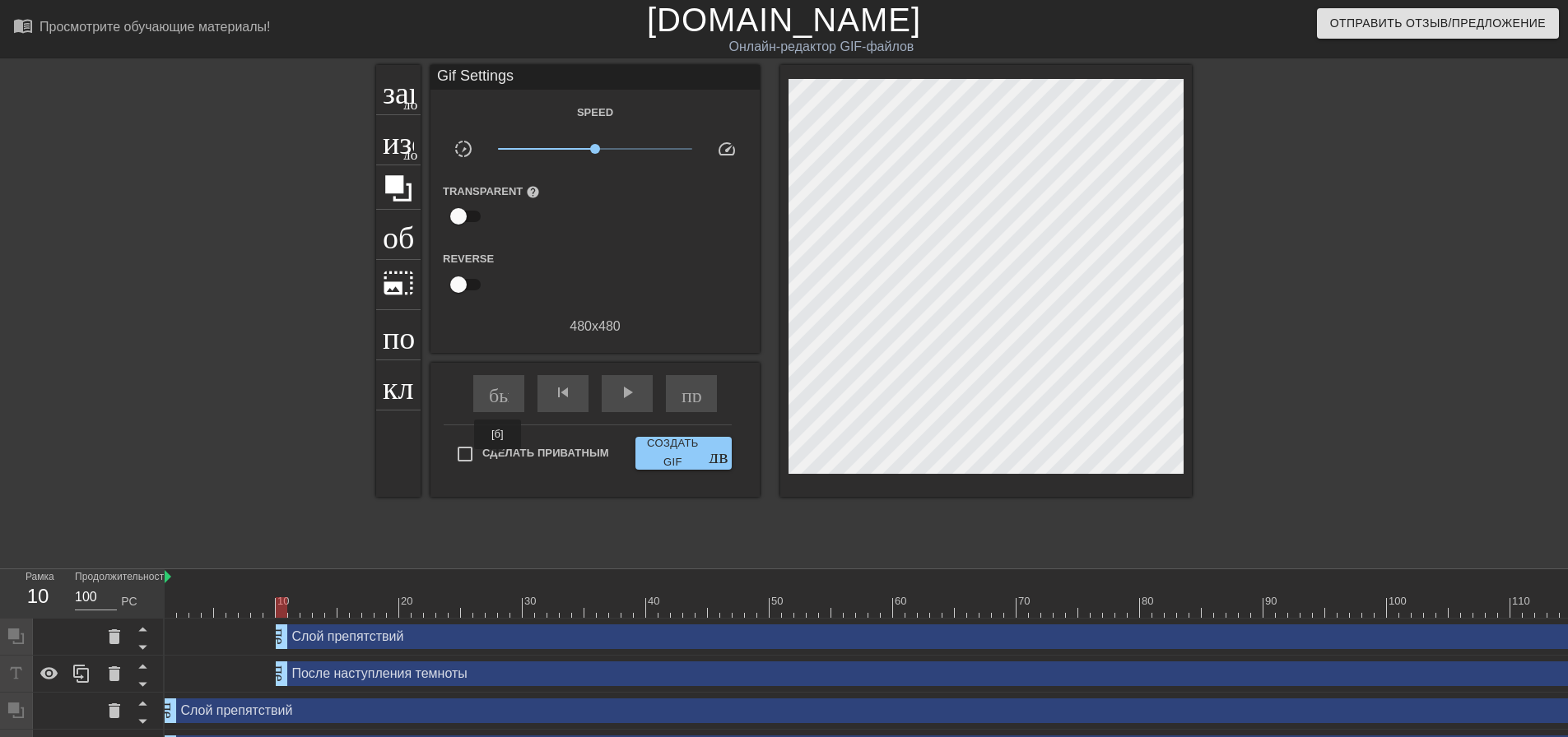
click at [498, 459] on font "Сделать приватным" at bounding box center [545, 453] width 127 height 12
click at [482, 461] on input "Сделать приватным" at bounding box center [465, 454] width 35 height 35
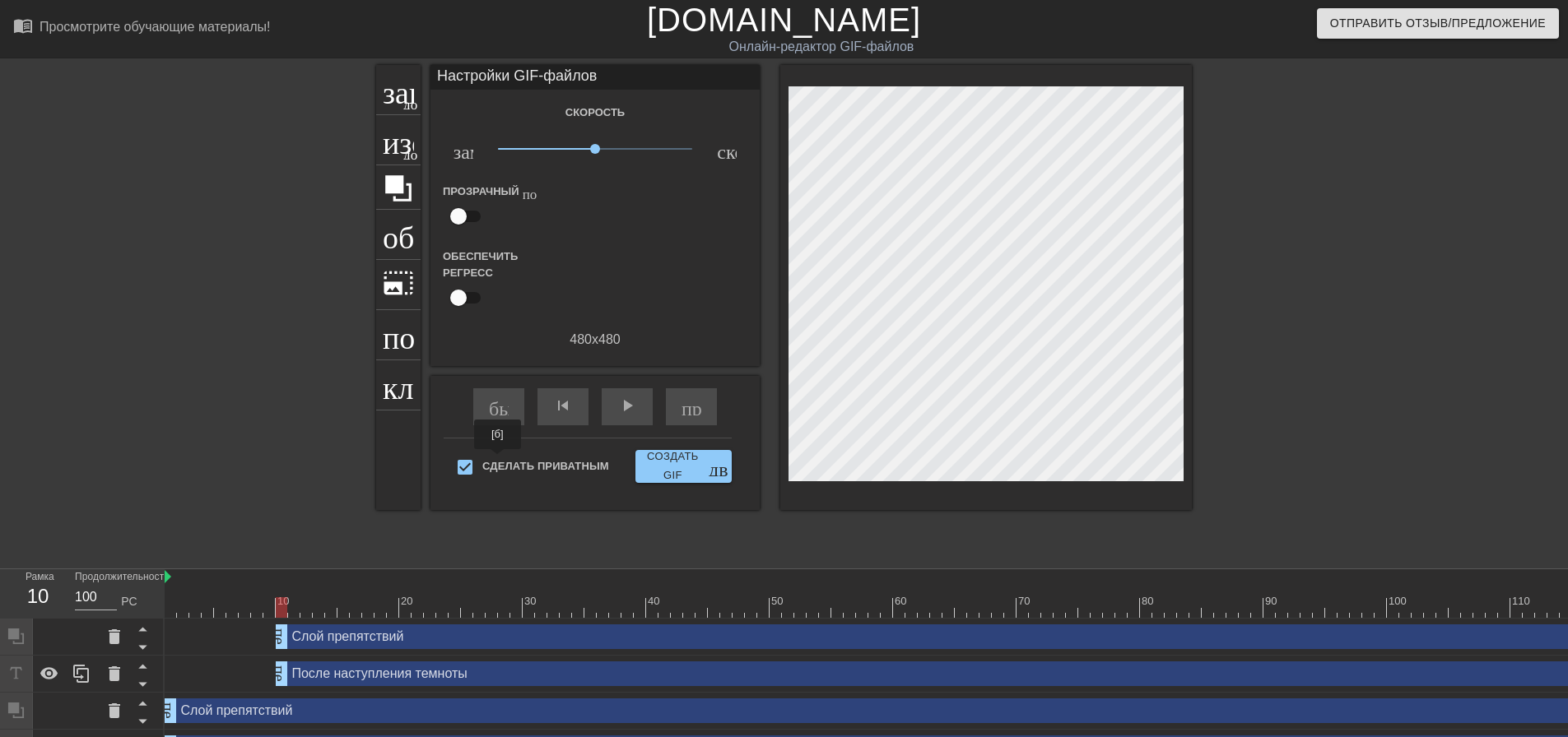
click at [498, 461] on font "Сделать приватным" at bounding box center [545, 466] width 127 height 12
click at [482, 461] on input "Сделать приватным" at bounding box center [465, 467] width 35 height 35
checkbox input "false"
click at [459, 203] on input "checkbox" at bounding box center [458, 216] width 94 height 32
click at [459, 205] on input "checkbox" at bounding box center [475, 216] width 94 height 32
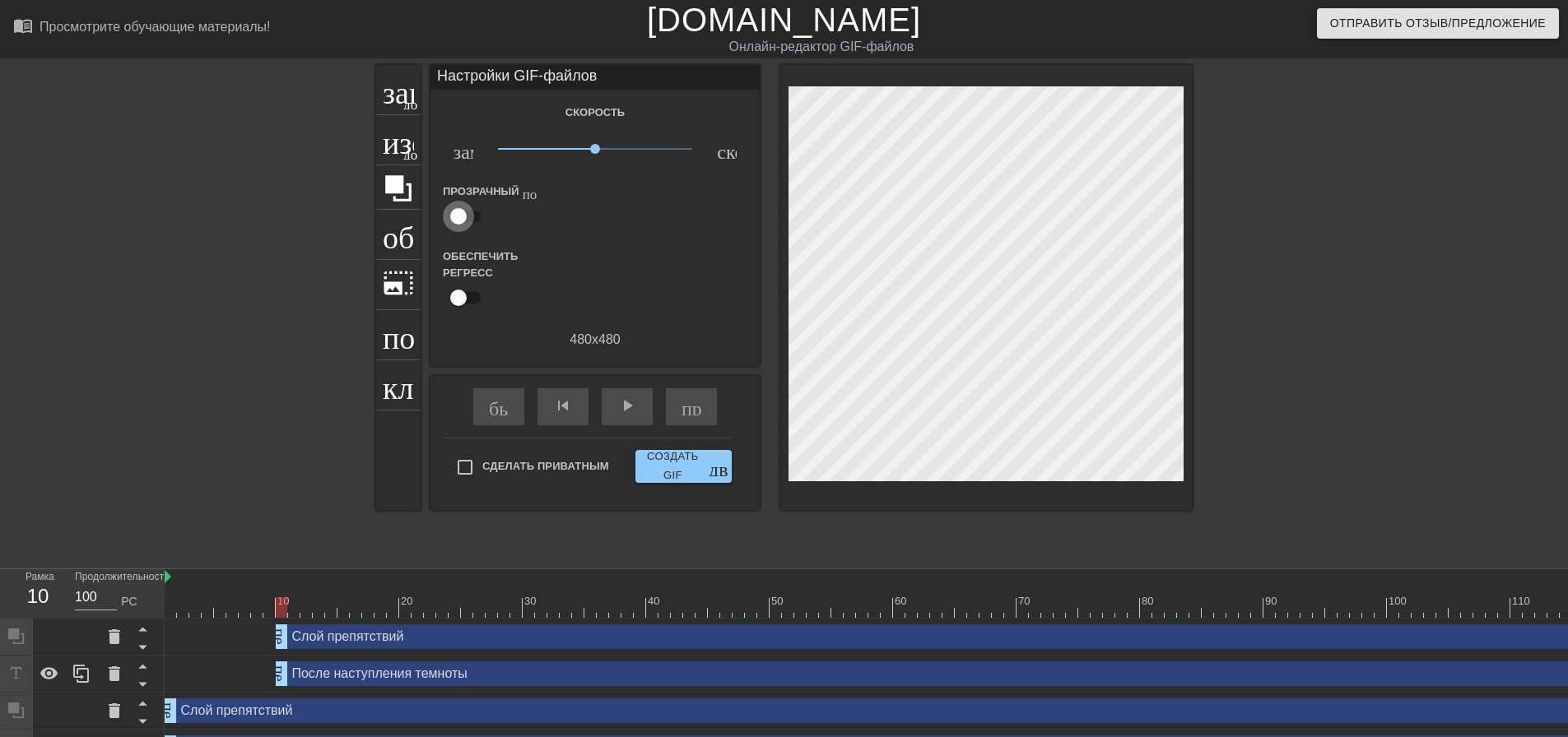
click at [473, 209] on input "checkbox" at bounding box center [458, 216] width 94 height 32
click at [472, 209] on input "checkbox" at bounding box center [475, 216] width 94 height 32
checkbox input "false"
drag, startPoint x: 592, startPoint y: 142, endPoint x: 508, endPoint y: 185, distance: 94.4
click at [513, 186] on div "Скорость замедленное_видео x0.155 скорость Прозрачный помощь Обеспечить регресс…" at bounding box center [595, 226] width 305 height 247
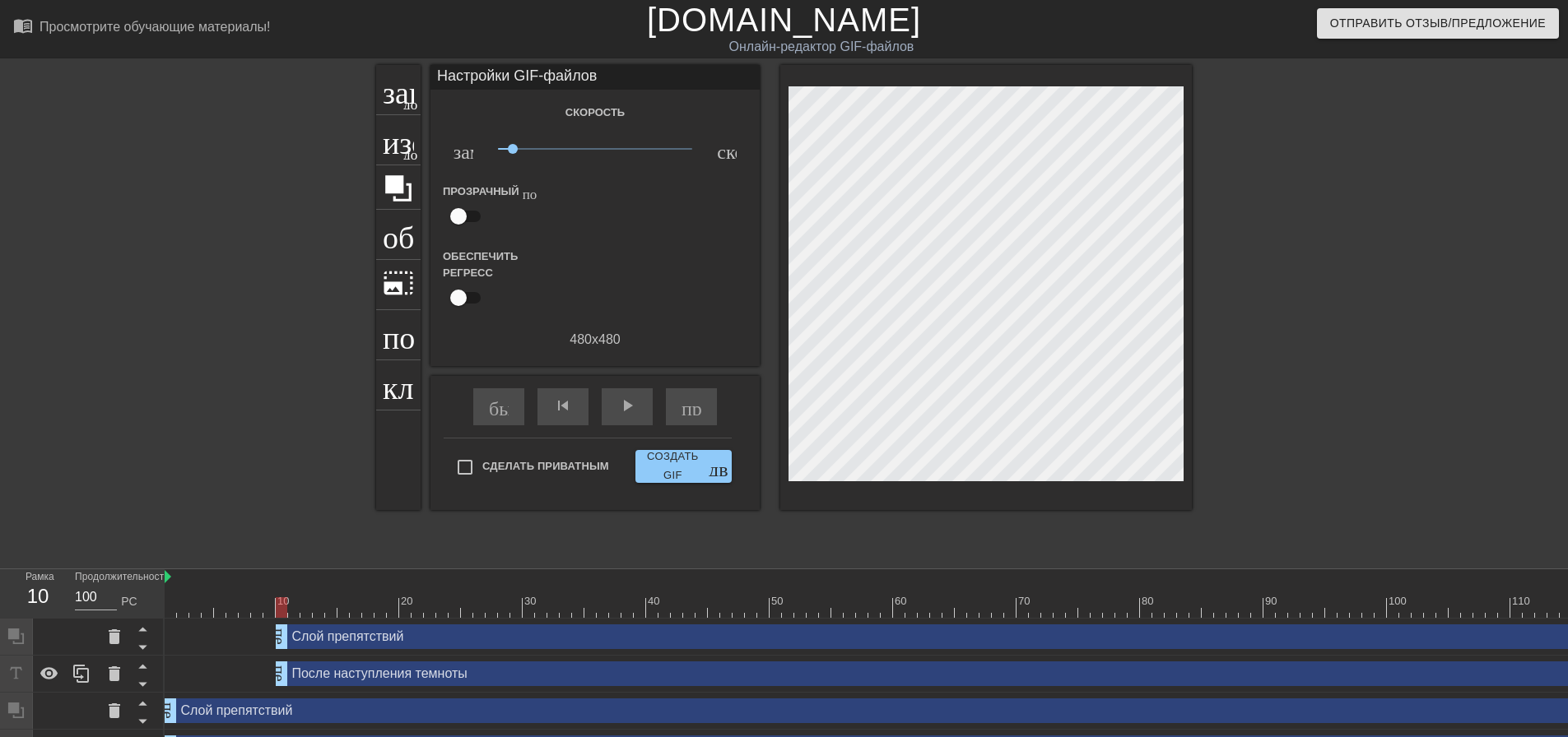
click at [457, 299] on input "checkbox" at bounding box center [458, 298] width 94 height 32
click at [457, 299] on input "checkbox" at bounding box center [475, 298] width 94 height 32
click at [457, 299] on input "checkbox" at bounding box center [458, 298] width 94 height 32
click at [457, 299] on input "checkbox" at bounding box center [475, 298] width 94 height 32
checkbox input "false"
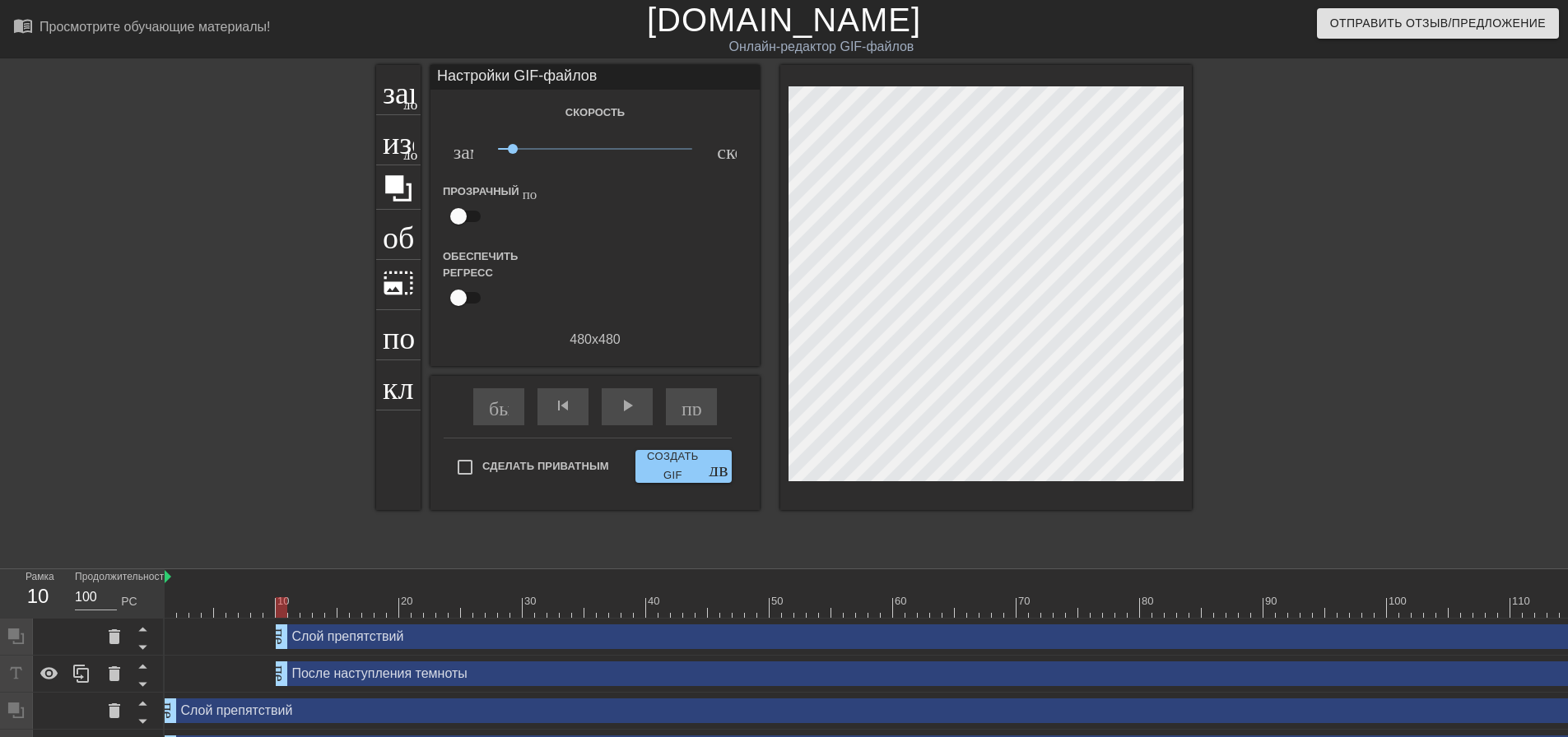
click at [600, 407] on div "быстрая_перемотка skip_previous play_arrow пропустить_следующий" at bounding box center [595, 407] width 268 height 61
click at [605, 408] on div "play_arrow" at bounding box center [627, 406] width 51 height 37
click at [350, 637] on div "Слой препятствий перетаскивание_ручки перетаскивание_ручки" at bounding box center [992, 636] width 1432 height 25
drag, startPoint x: 280, startPoint y: 638, endPoint x: 63, endPoint y: 653, distance: 217.5
click at [63, 653] on div "Рамка 1 Продолжительность 100 РС 10 20 30 40 50 60 70 80 90 100 110 120 Слой пр…" at bounding box center [784, 667] width 1568 height 197
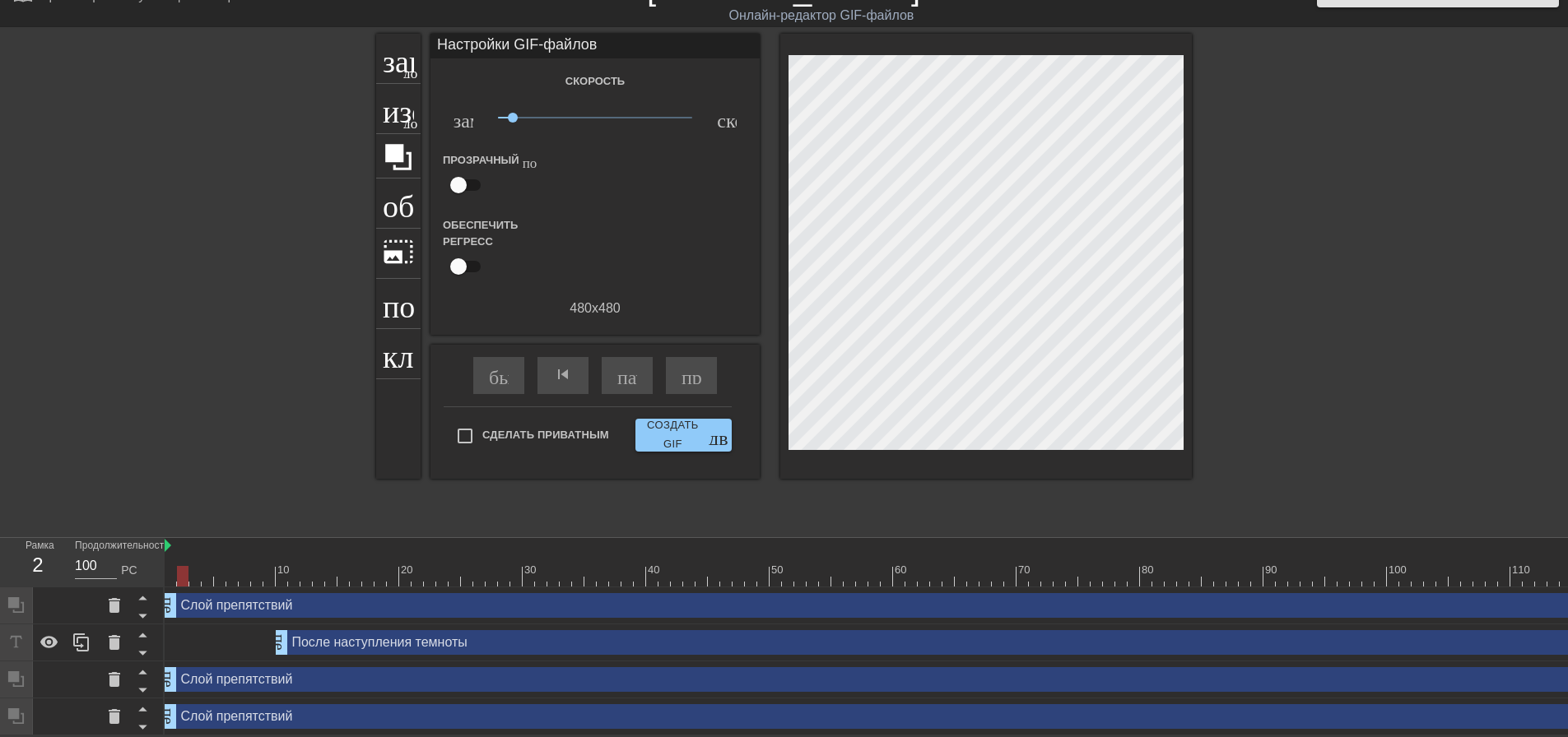
scroll to position [42, 0]
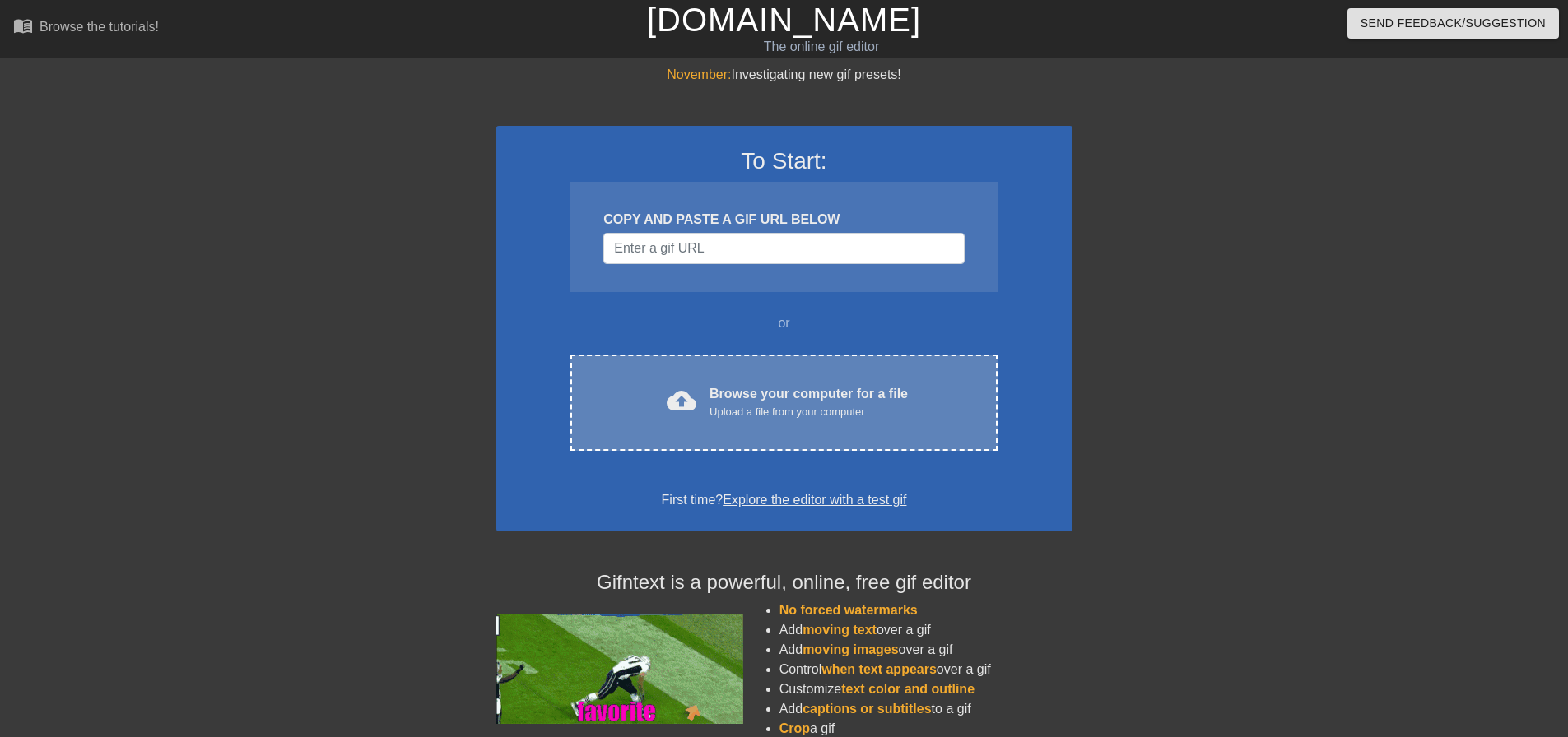
click at [754, 377] on div "cloud_upload Browse your computer for a file Upload a file from your computer C…" at bounding box center [784, 403] width 427 height 96
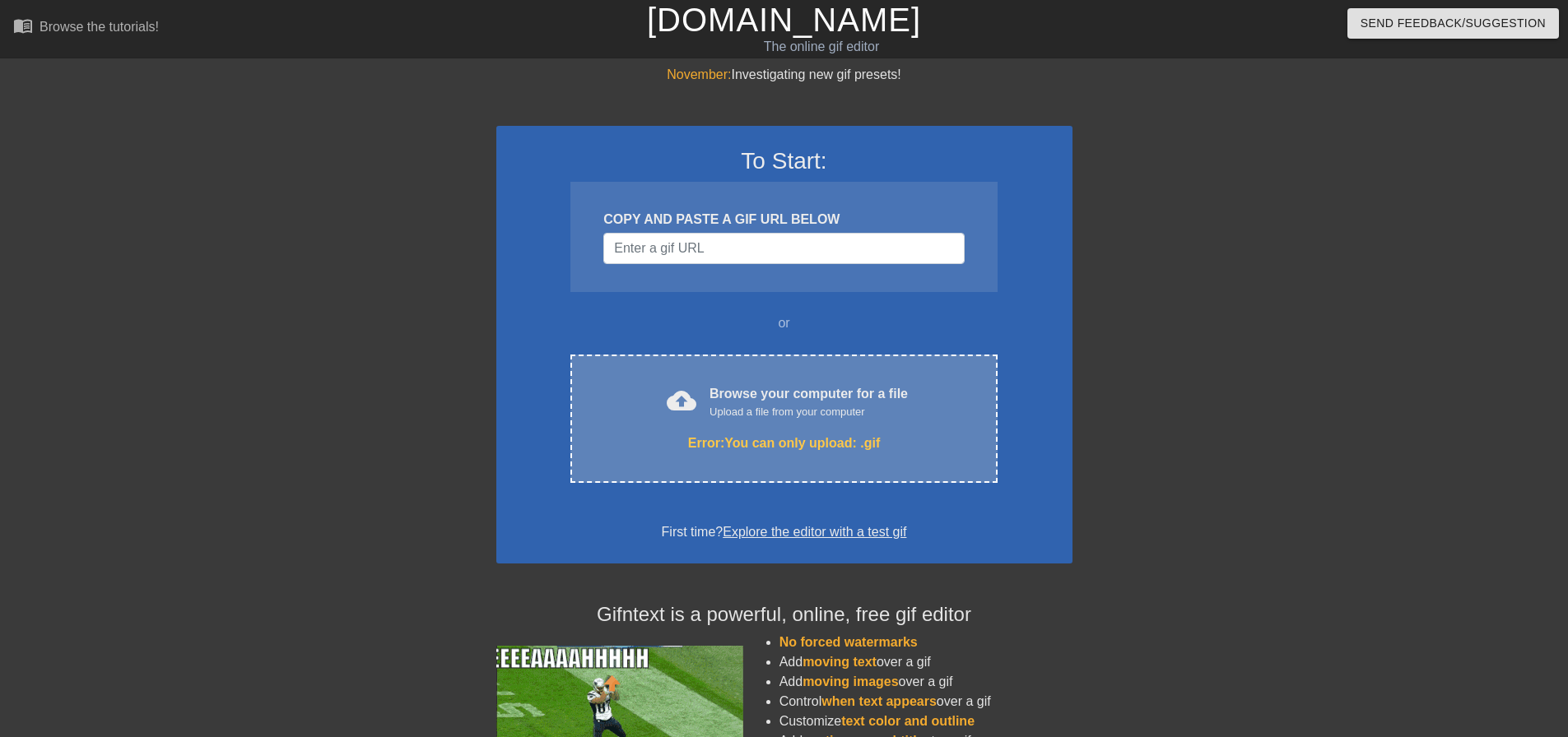
click at [685, 387] on span "cloud_upload" at bounding box center [681, 400] width 30 height 30
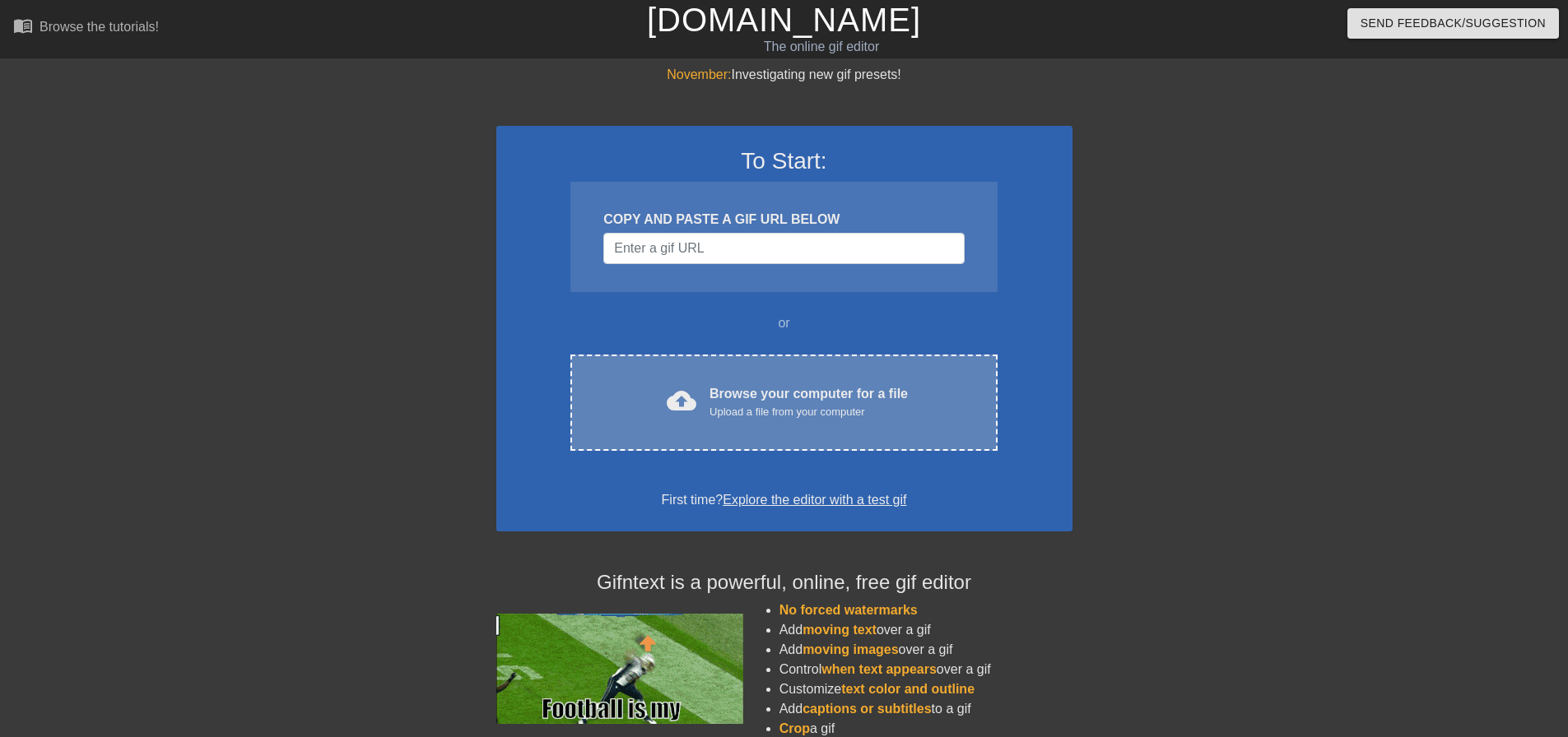
click at [770, 390] on div "Browse your computer for a file Upload a file from your computer" at bounding box center [808, 402] width 198 height 36
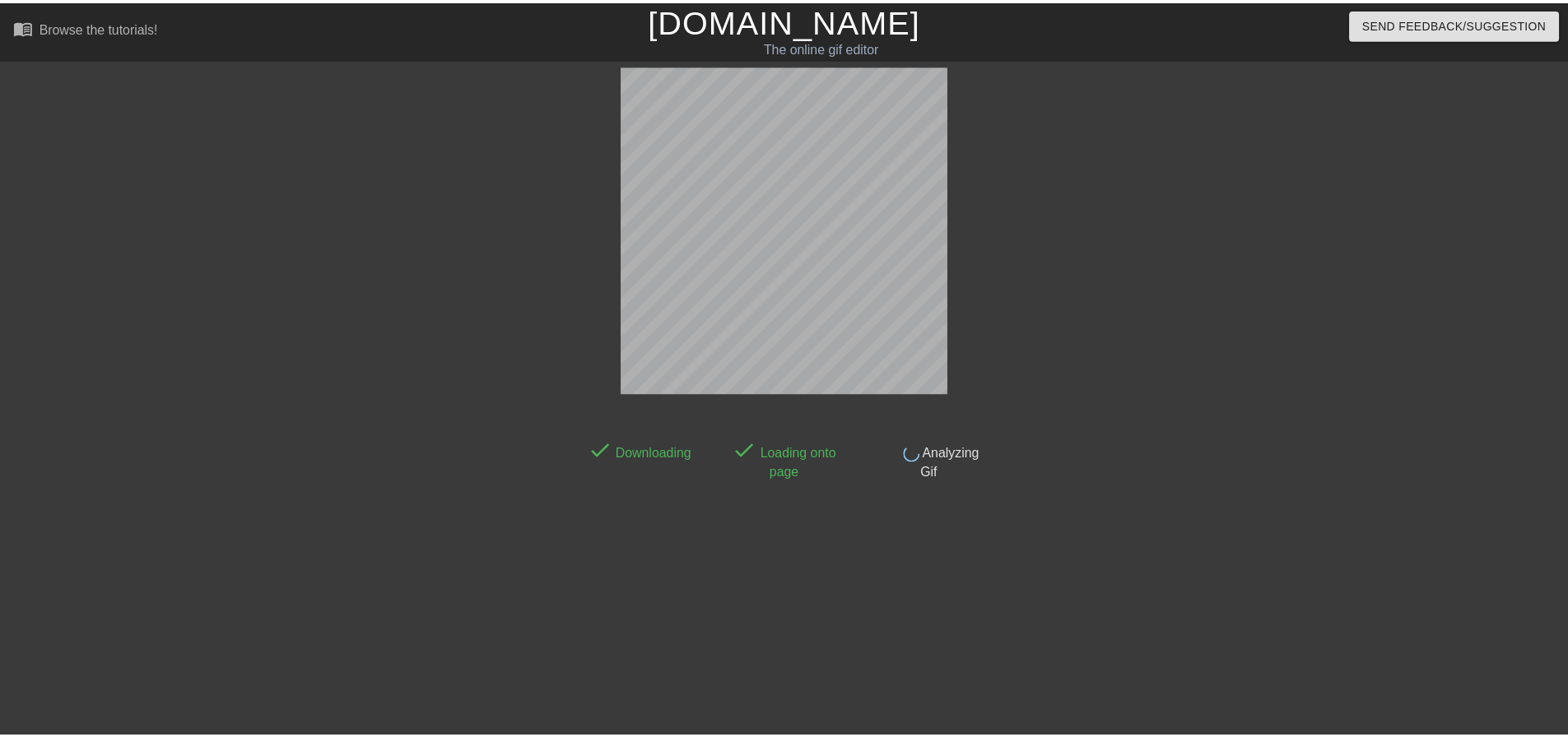
scroll to position [9, 0]
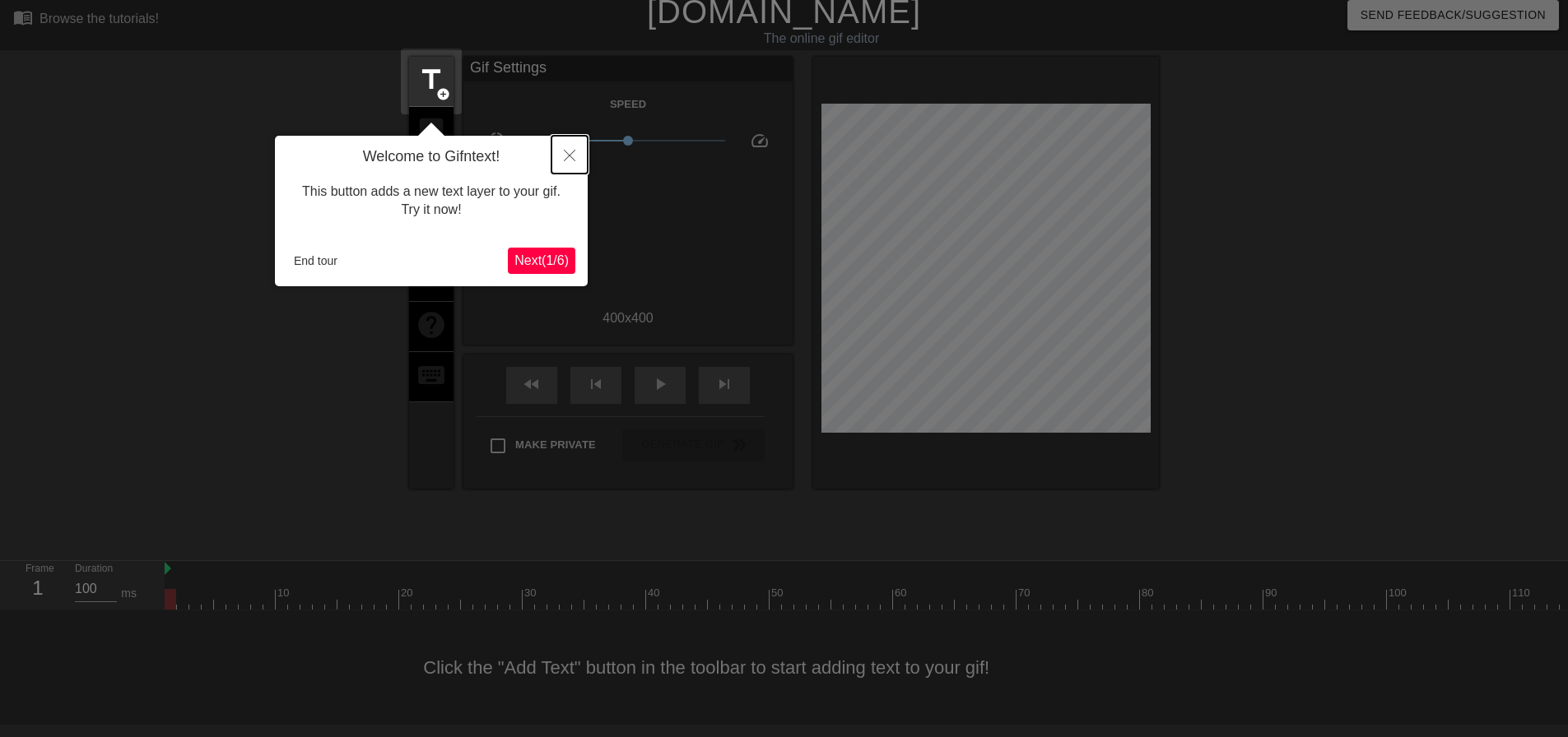
click at [574, 156] on icon "Close" at bounding box center [570, 156] width 12 height 12
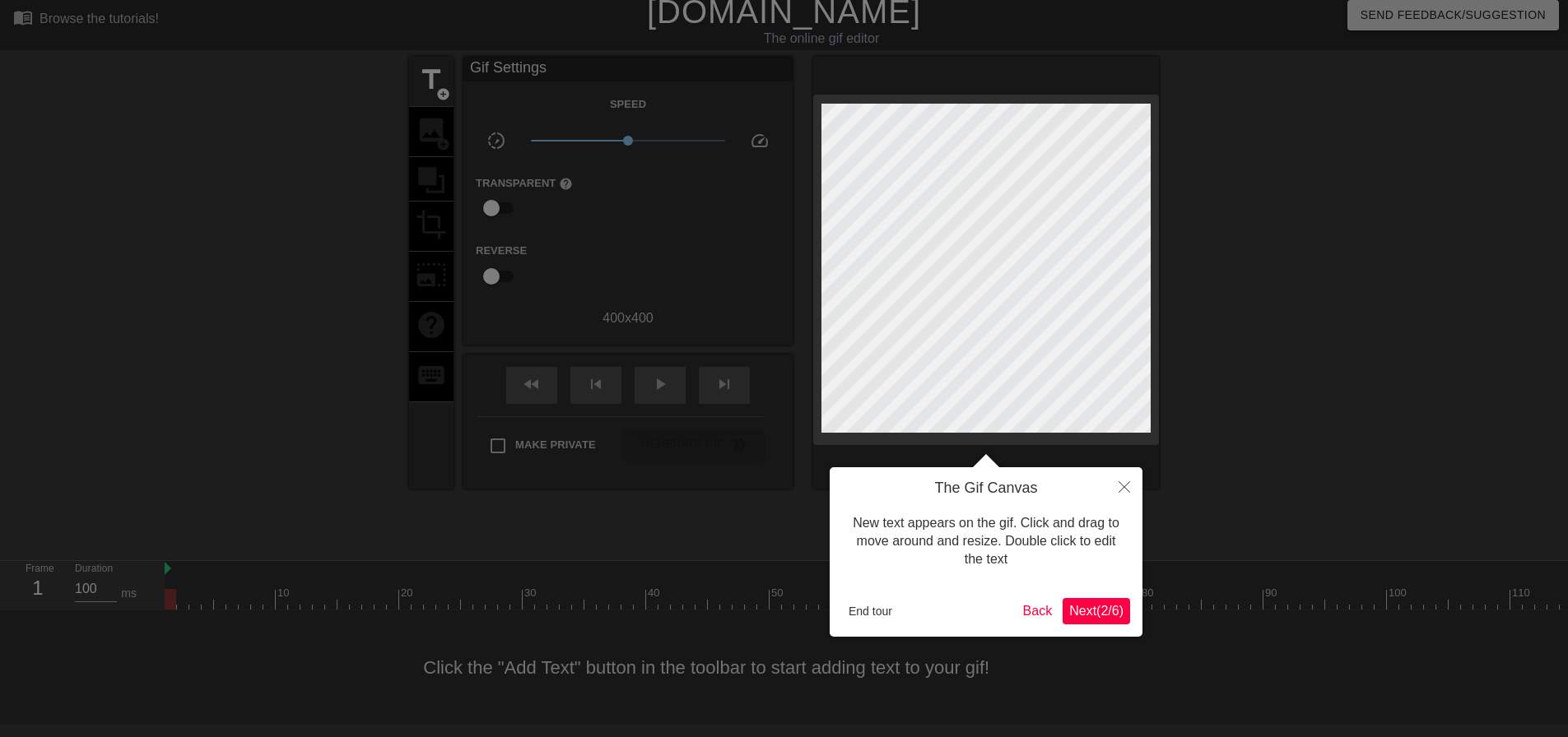
scroll to position [0, 0]
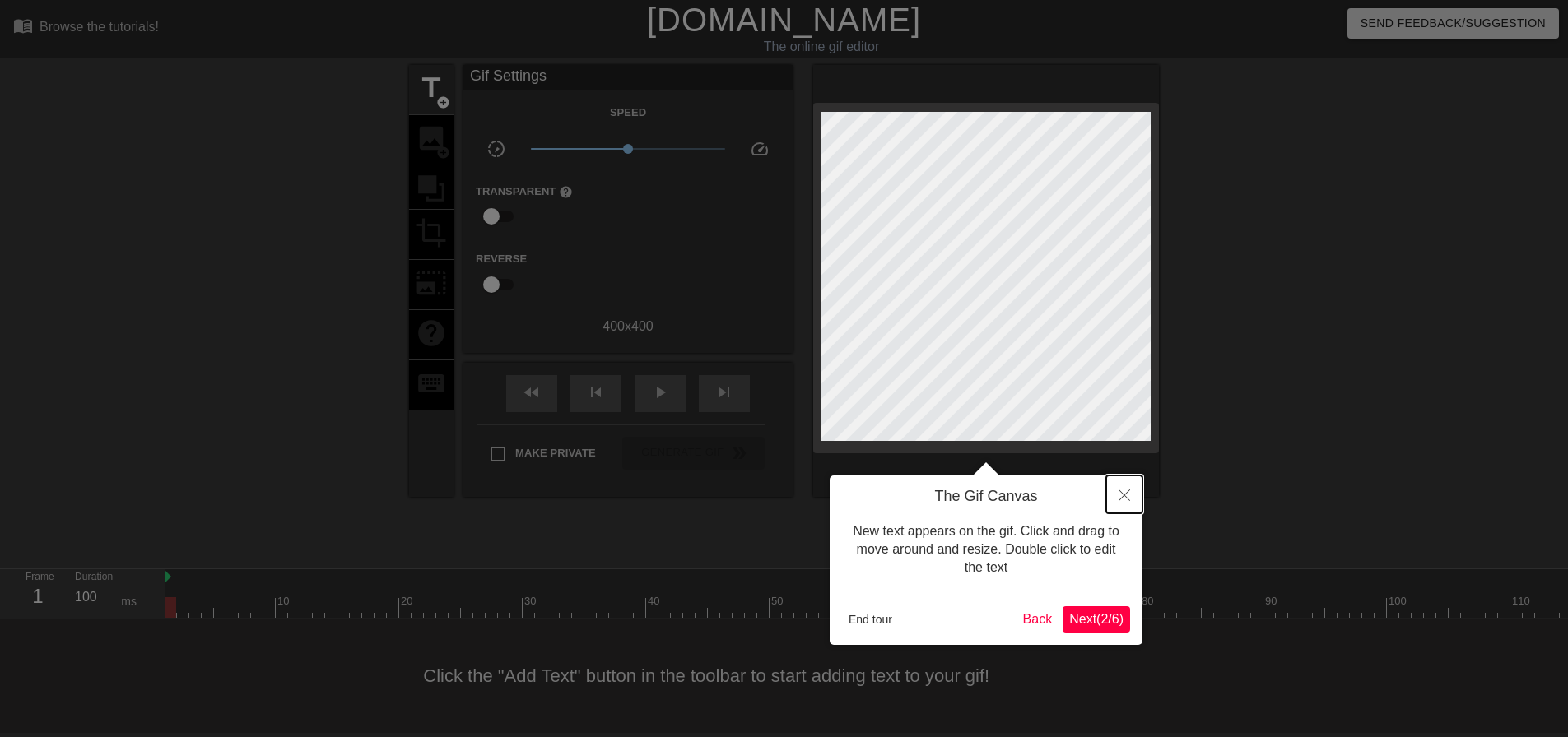
click at [1129, 495] on icon "Close" at bounding box center [1125, 496] width 12 height 12
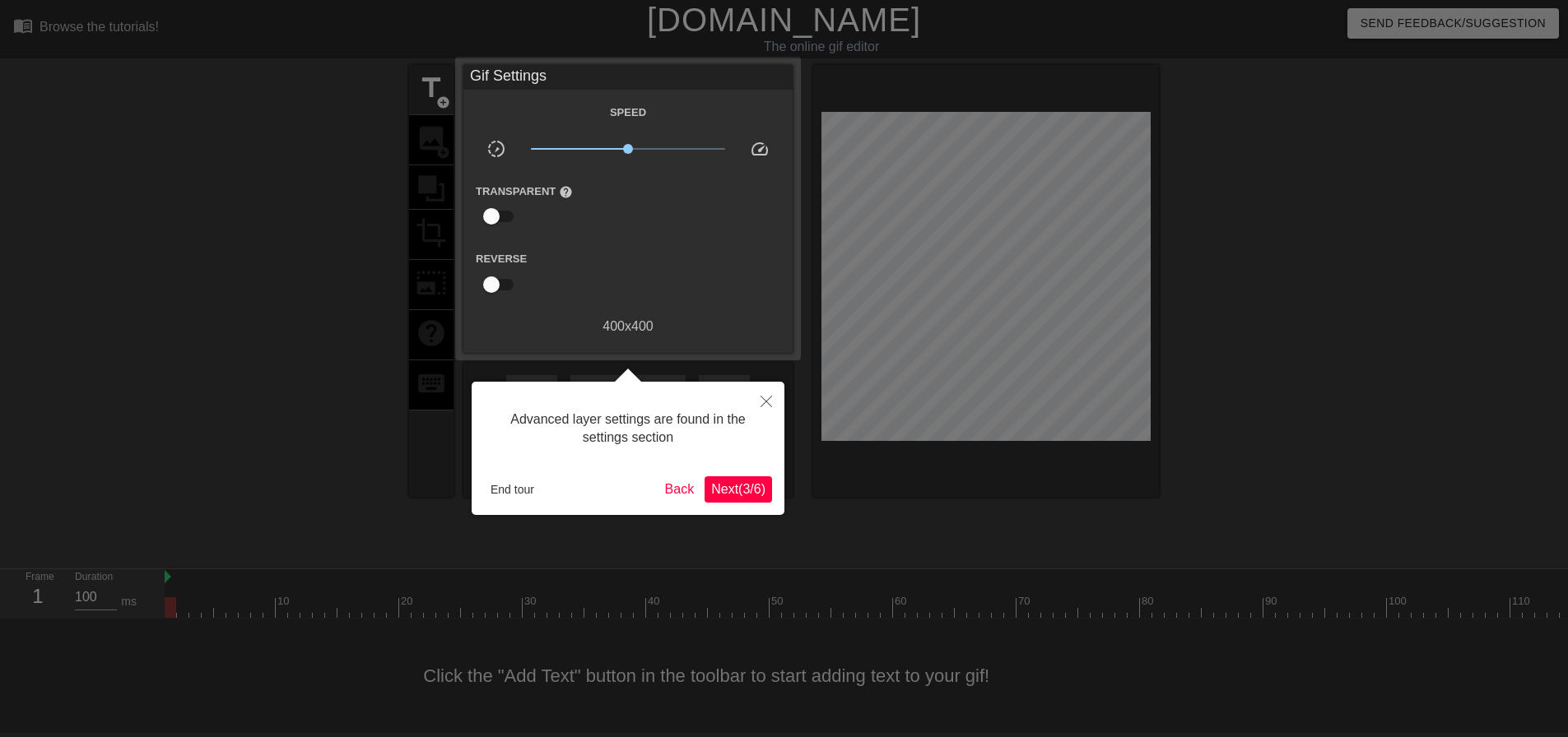
scroll to position [9, 0]
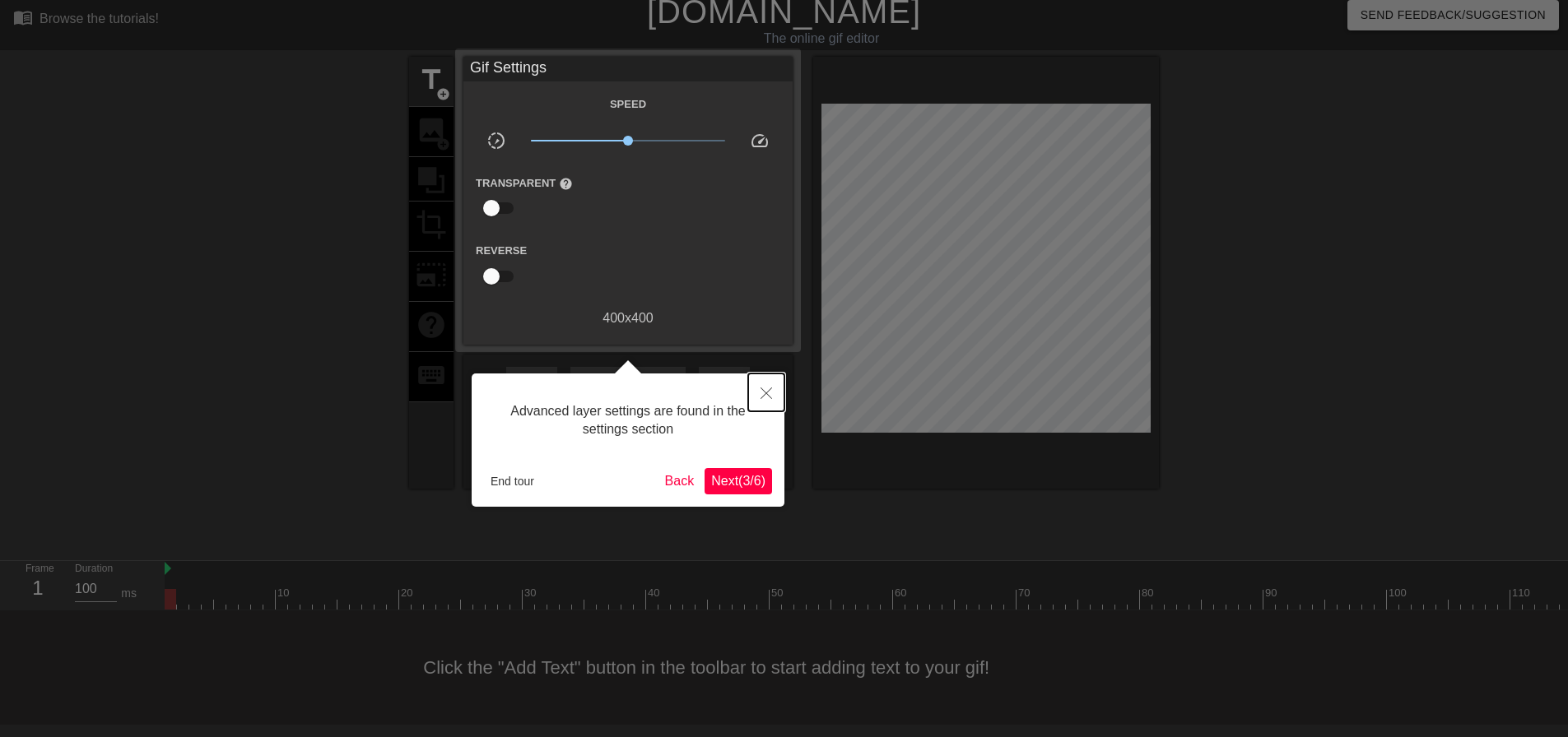
click at [778, 383] on button "Close" at bounding box center [767, 392] width 36 height 38
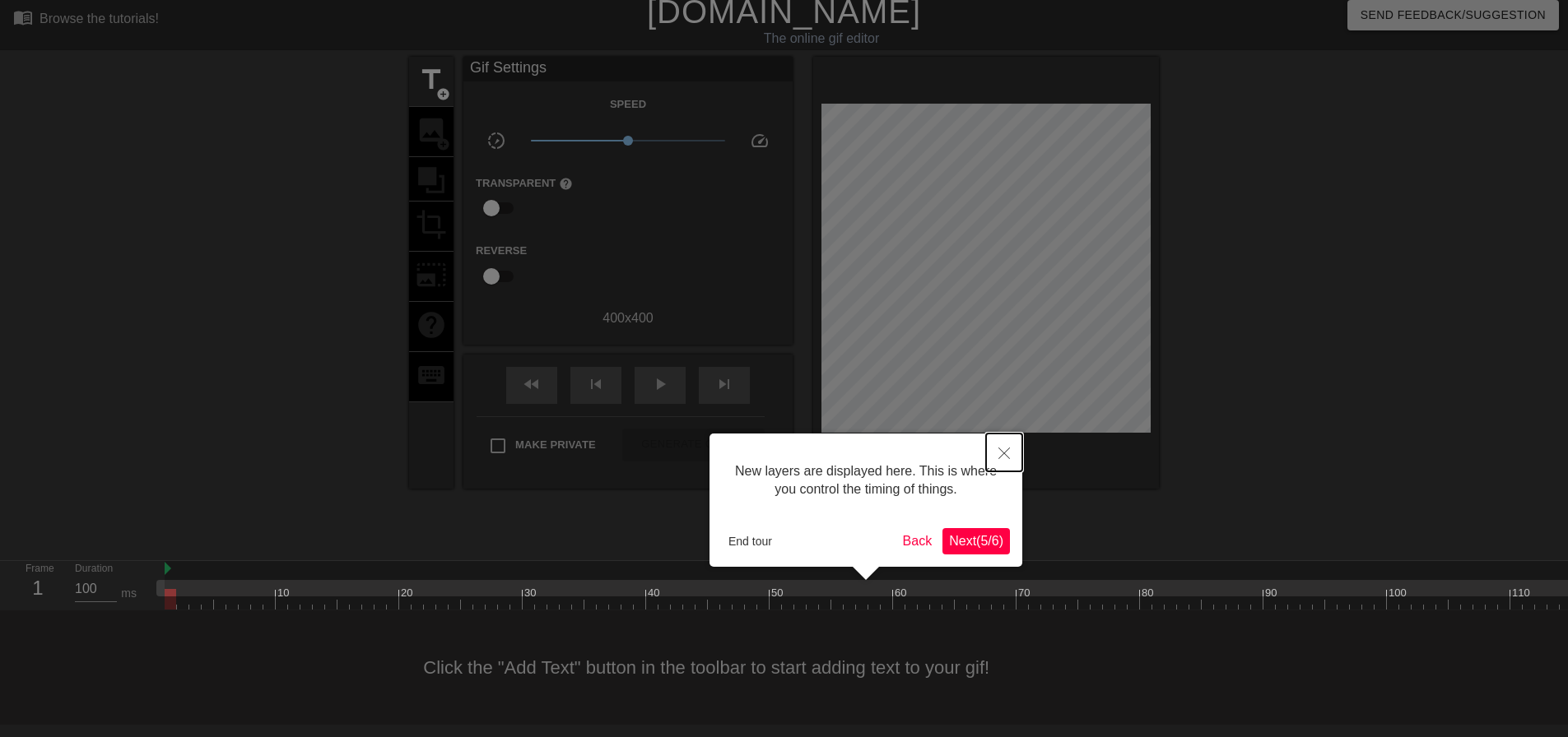
click at [1003, 450] on icon "Close" at bounding box center [1005, 454] width 12 height 12
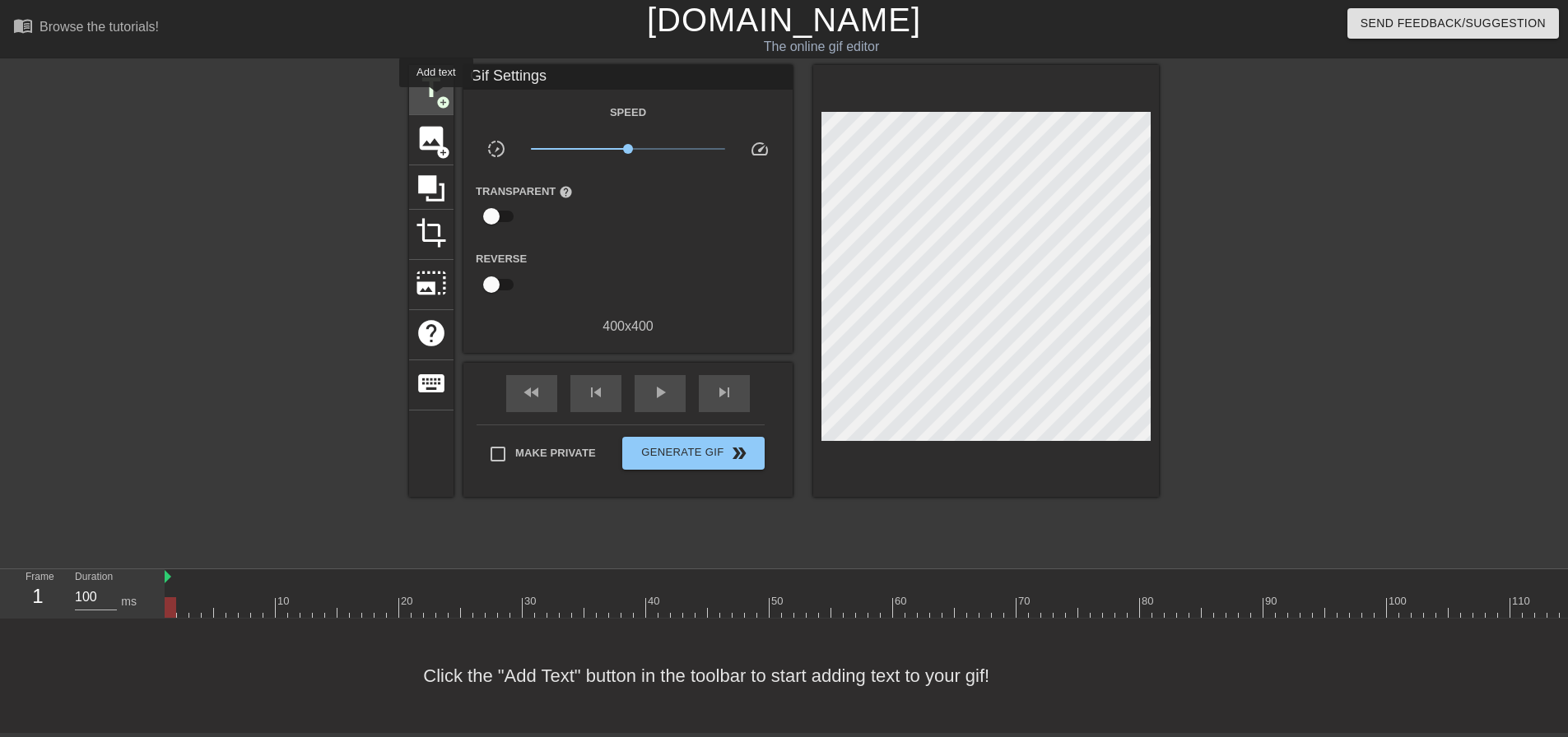
click at [436, 99] on span "add_circle" at bounding box center [443, 102] width 14 height 14
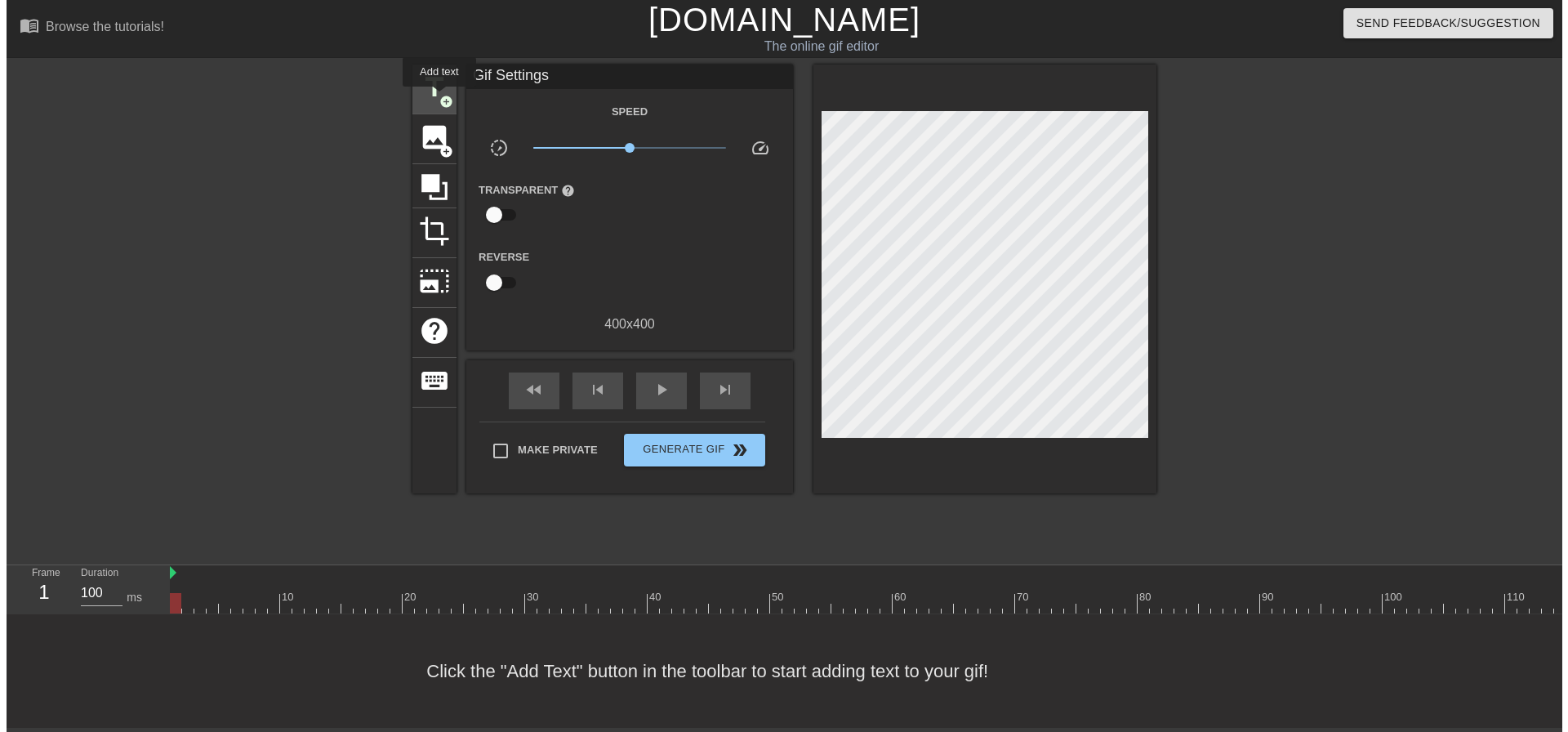
scroll to position [0, 0]
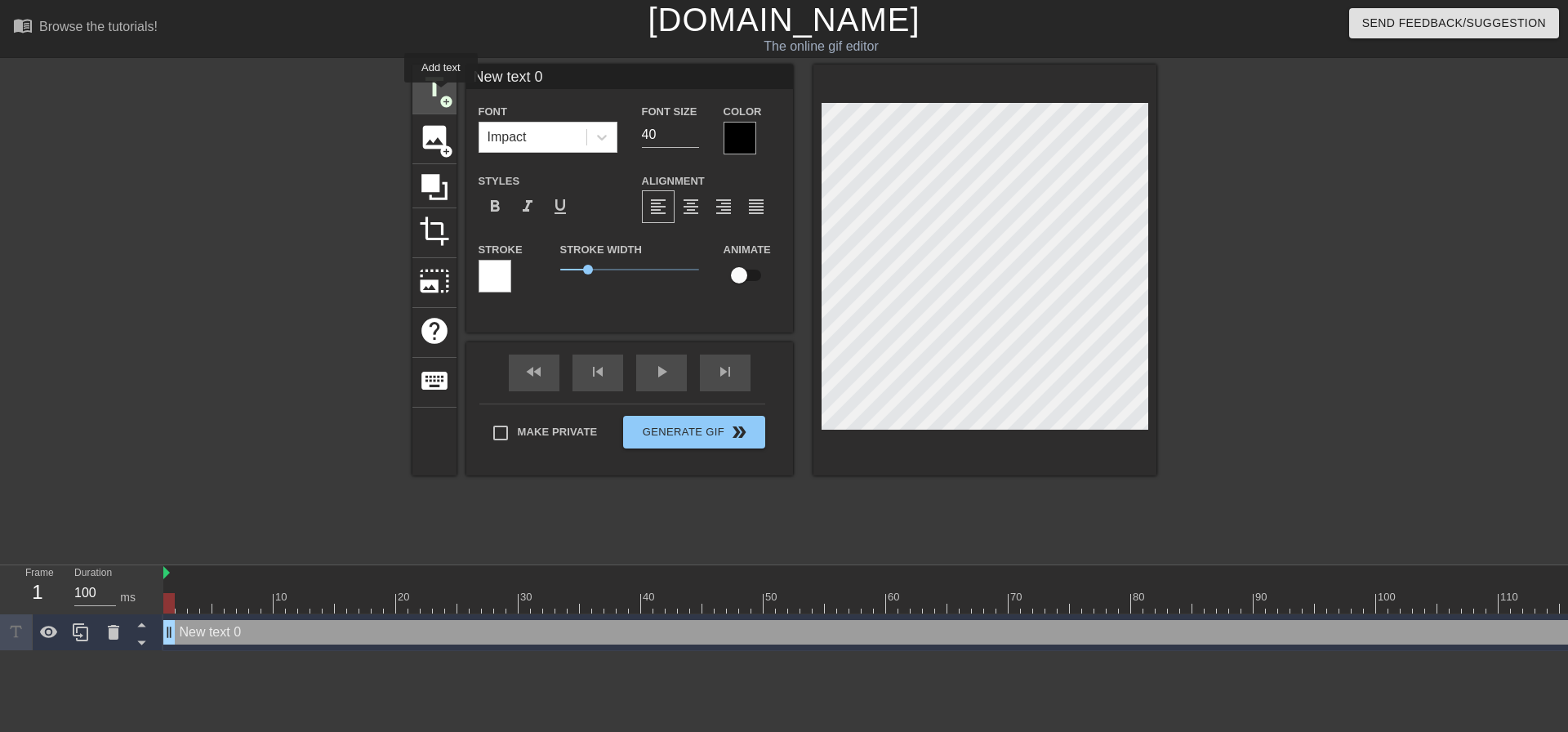
click at [441, 95] on span "add_circle" at bounding box center [446, 102] width 14 height 14
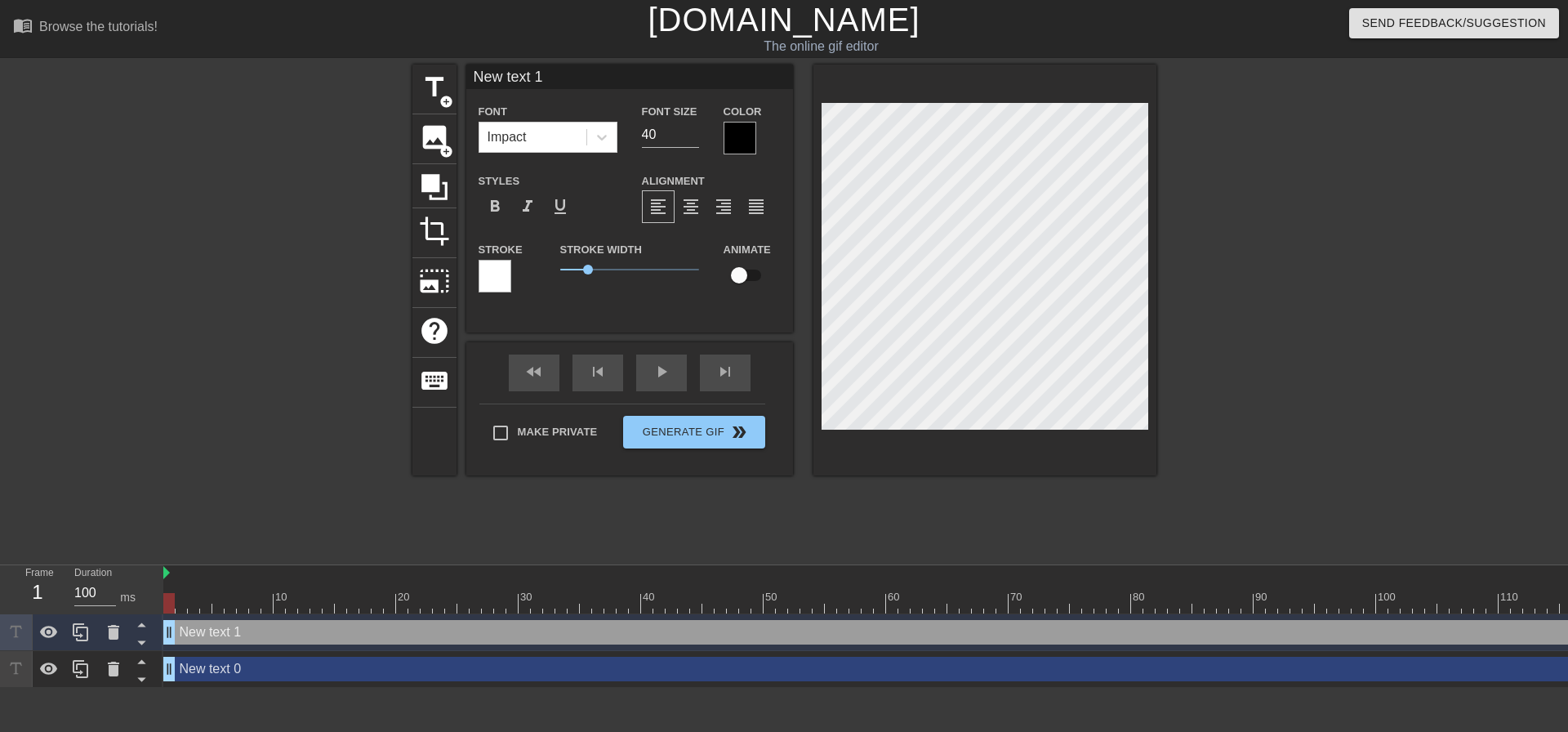
type input "New text 0"
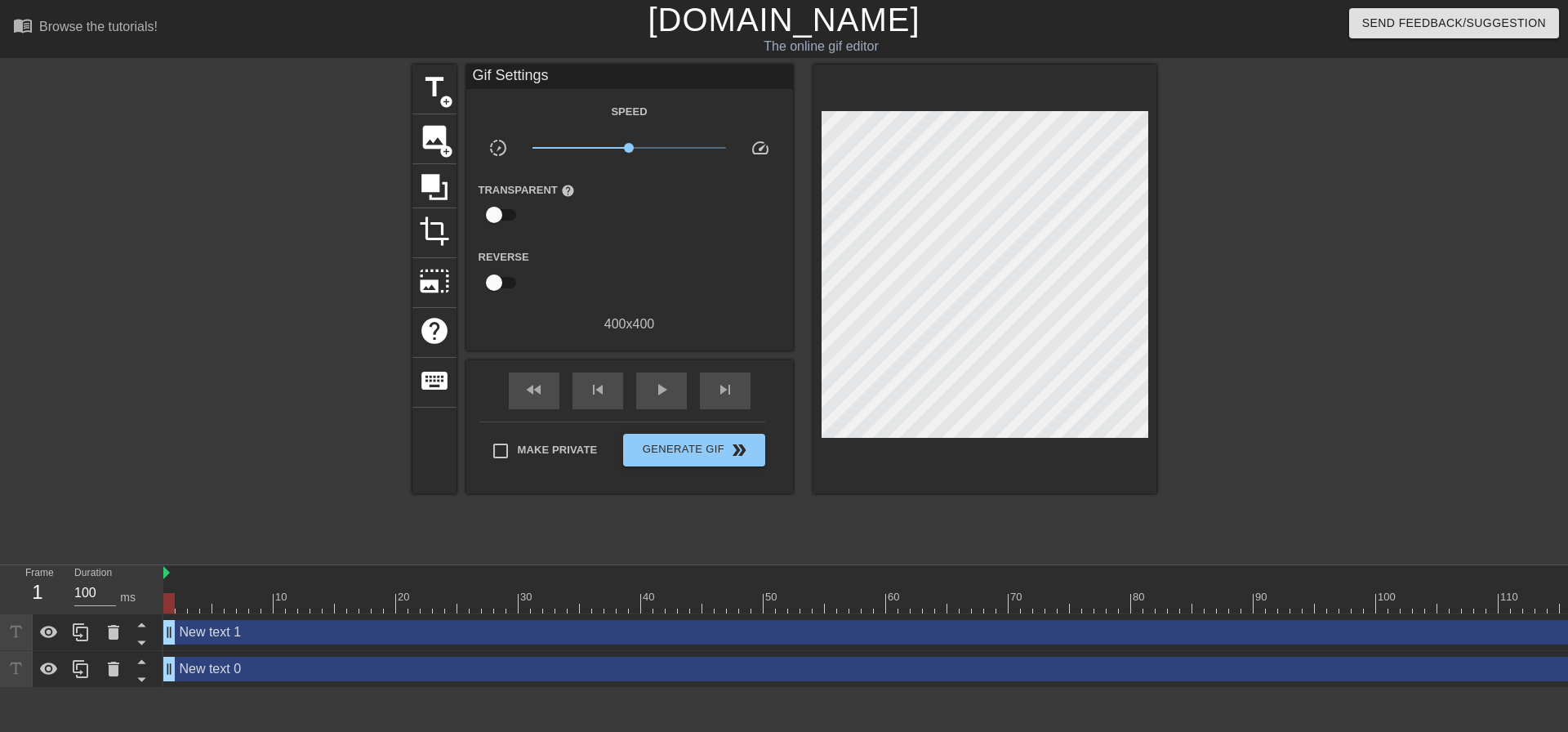
click at [1307, 362] on div at bounding box center [1298, 309] width 245 height 491
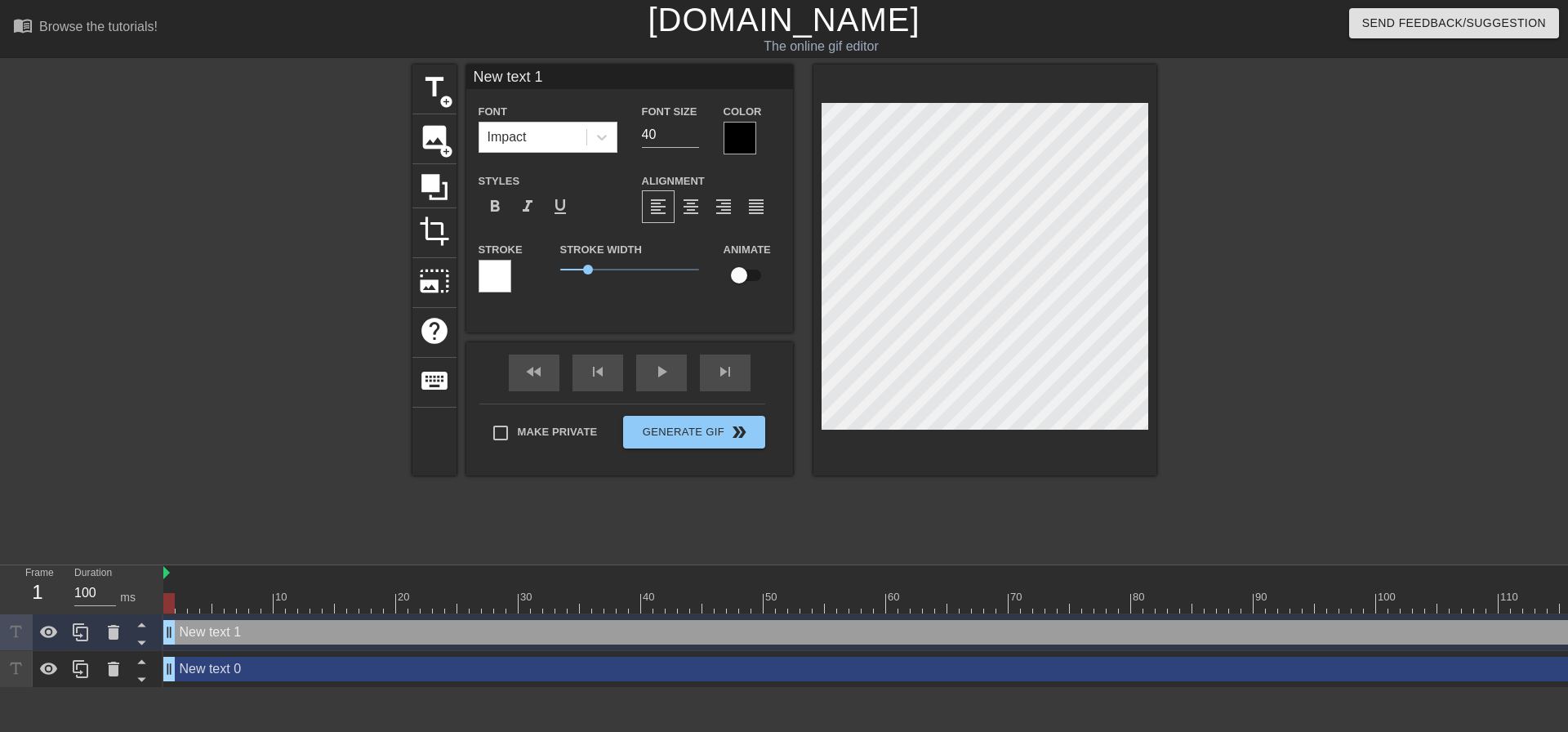
scroll to position [3, 4]
paste textarea "DONBASS*"
type input "DONBASS*"
type textarea "DONBASS*"
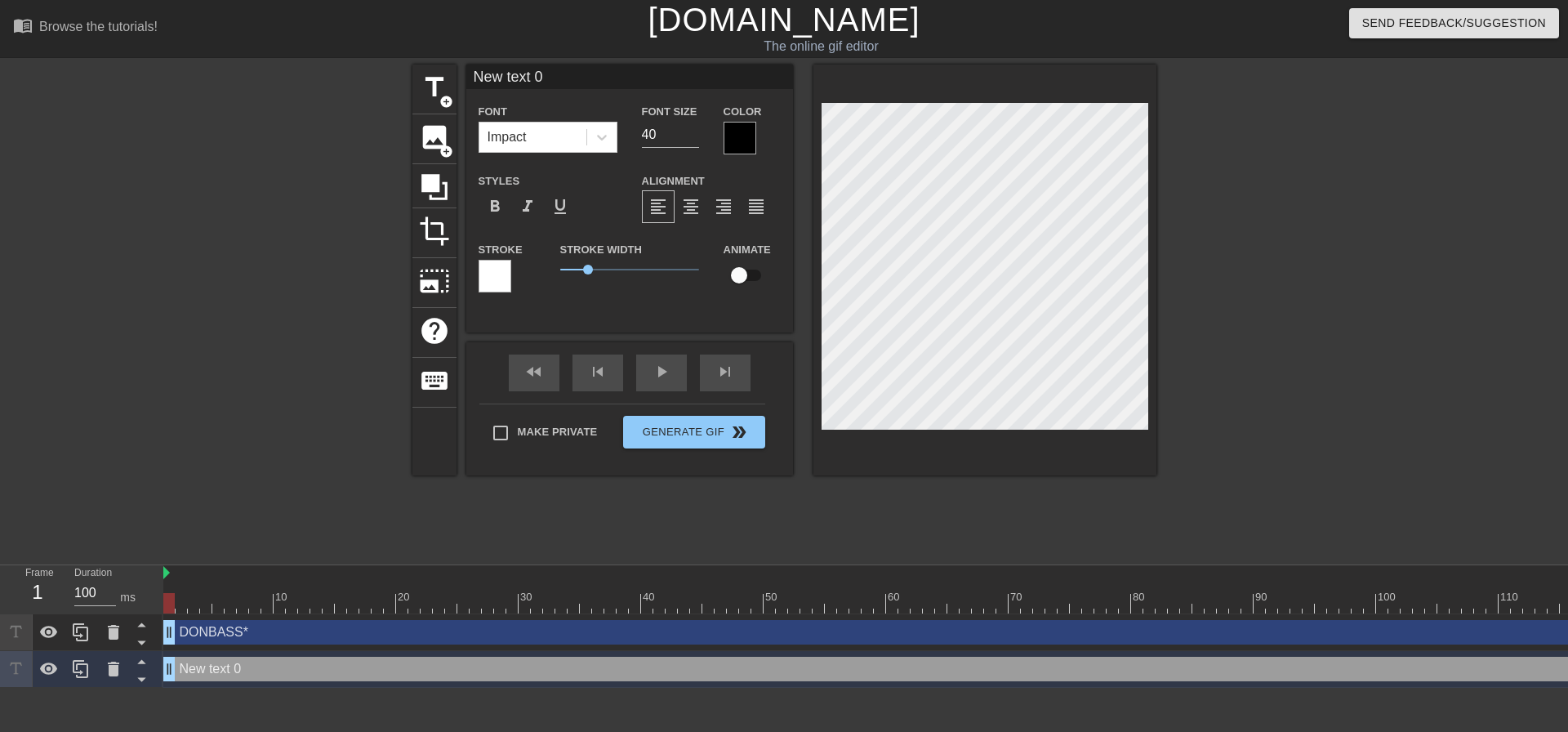
scroll to position [3, 3]
paste textarea "After Dark"
type input "After Dark"
type textarea "After Dark"
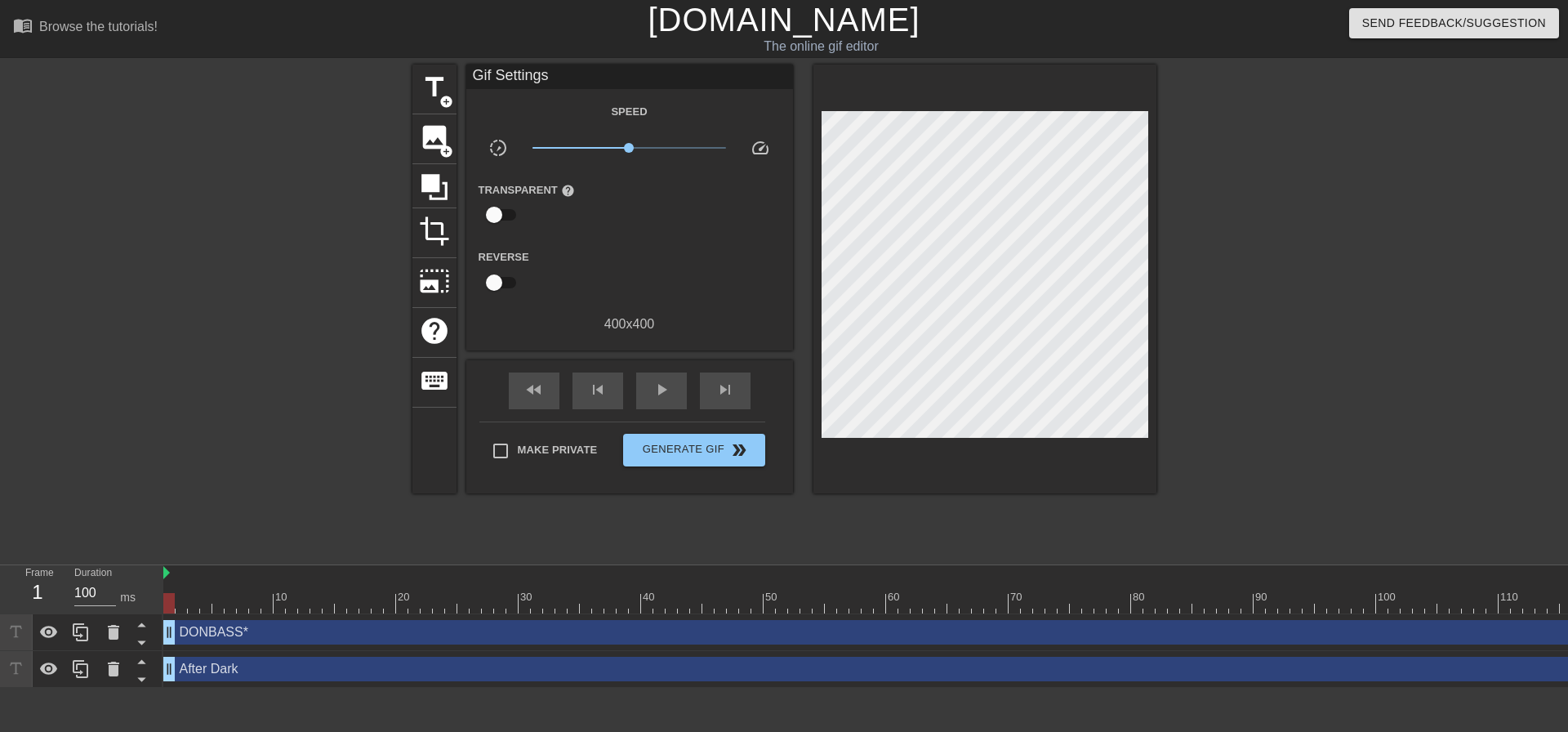
click at [1092, 429] on div at bounding box center [985, 279] width 343 height 429
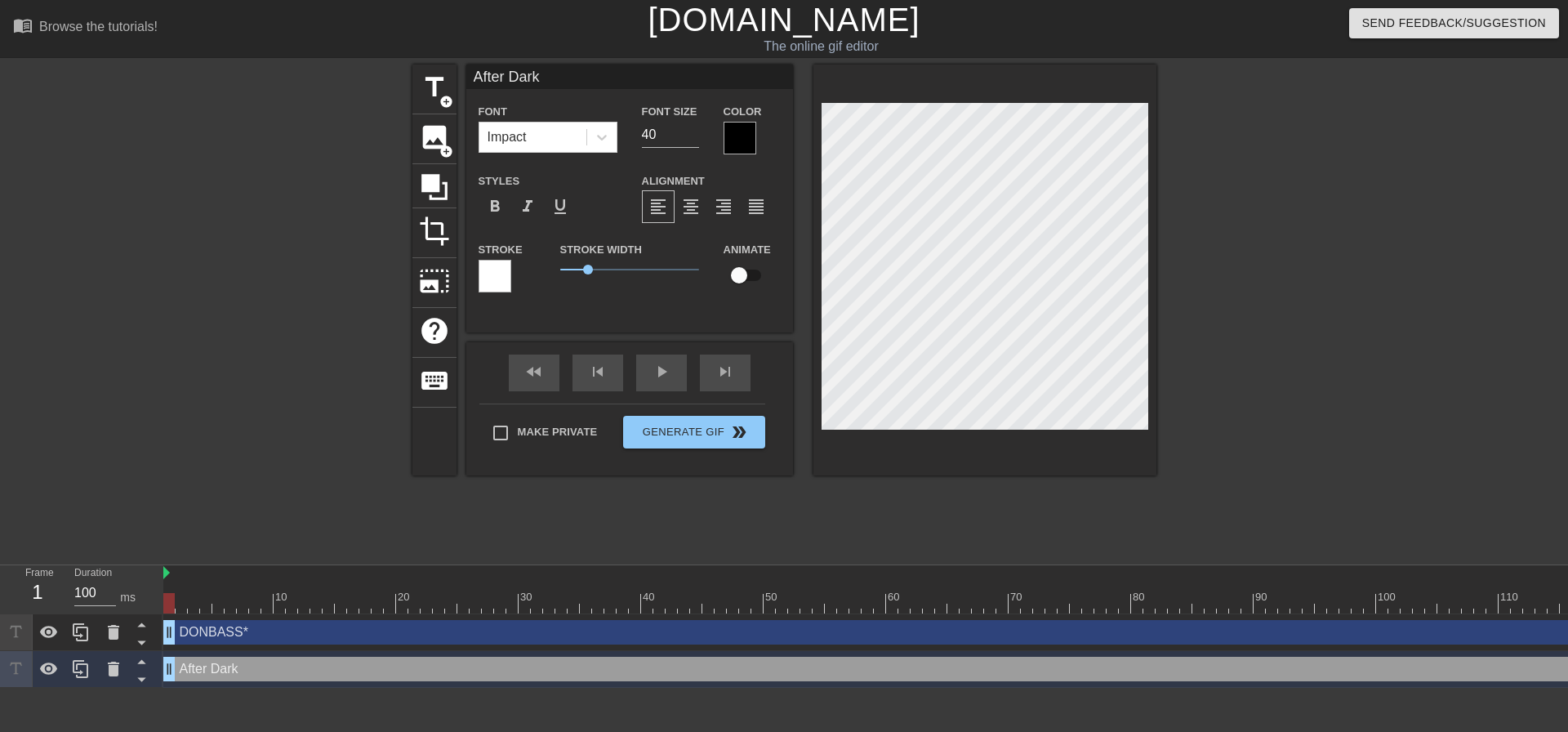
click at [1099, 489] on div "title add_circle image add_circle crop photo_size_select_large help keyboard Af…" at bounding box center [784, 309] width 744 height 491
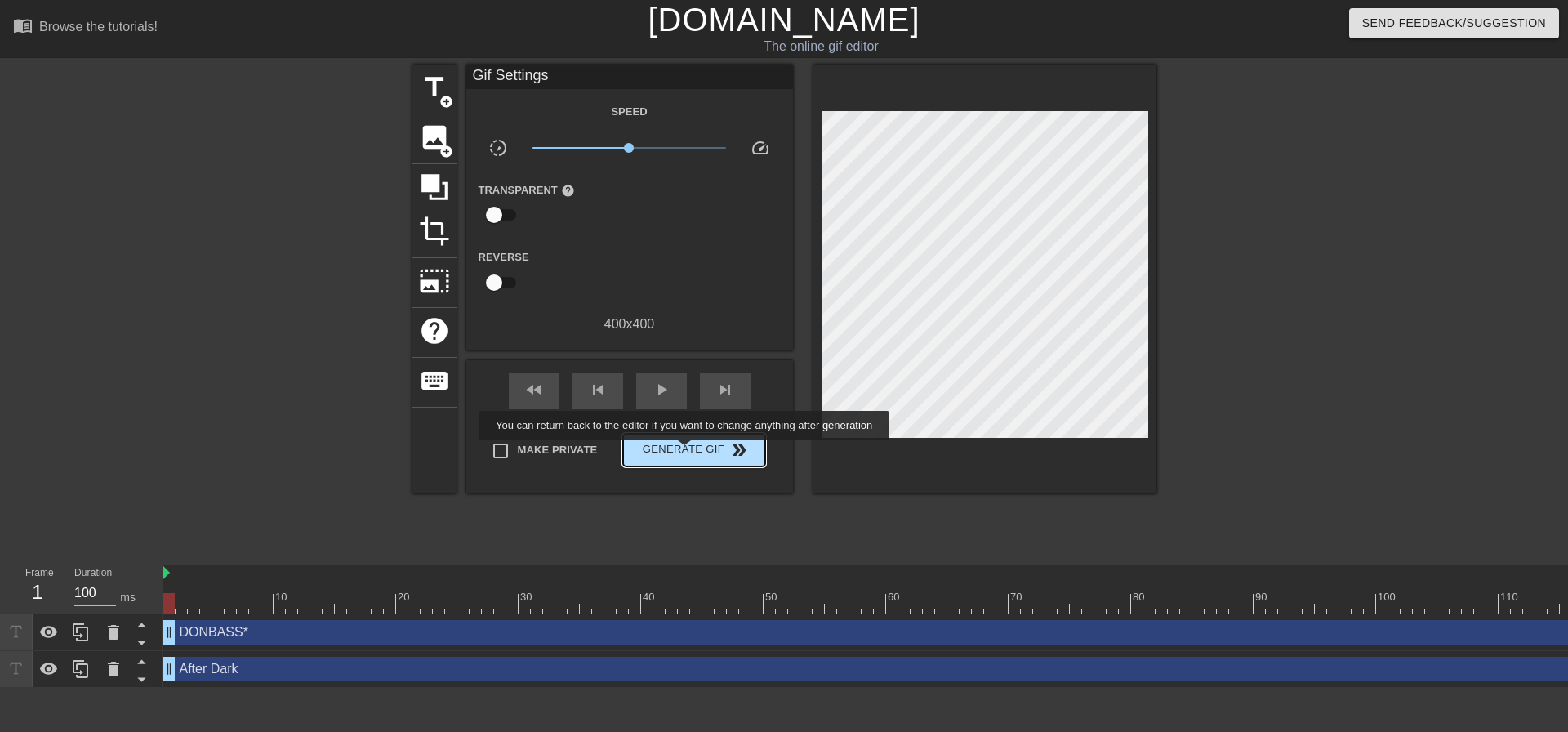
click at [686, 451] on span "Generate Gif double_arrow" at bounding box center [693, 450] width 128 height 19
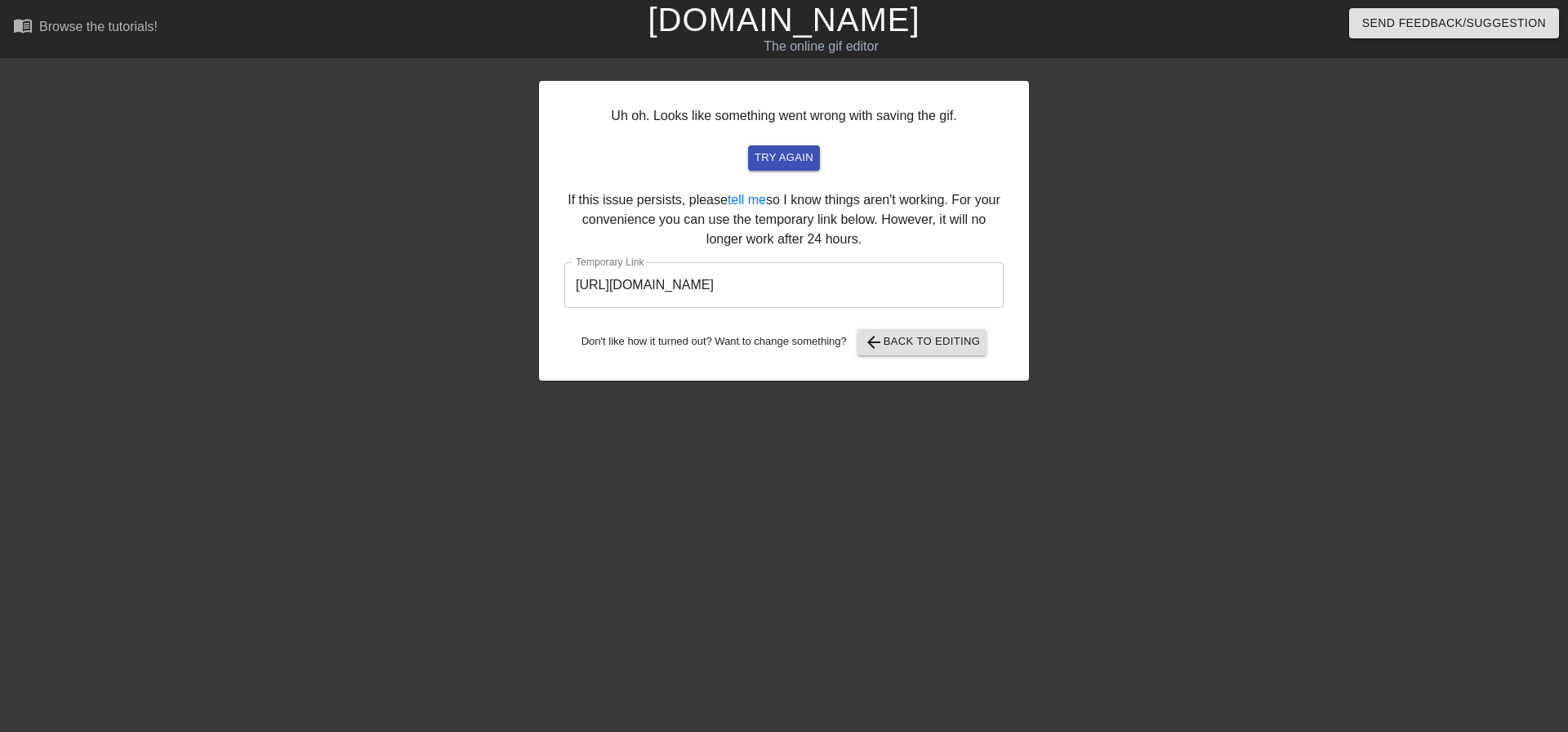
click at [725, 286] on input "https://www.gifntext.com/temp_generations/sD46YfMk.gif" at bounding box center [783, 286] width 439 height 46
click at [726, 286] on input "https://www.gifntext.com/temp_generations/sD46YfMk.gif" at bounding box center [783, 286] width 439 height 46
